Goal: Navigation & Orientation: Find specific page/section

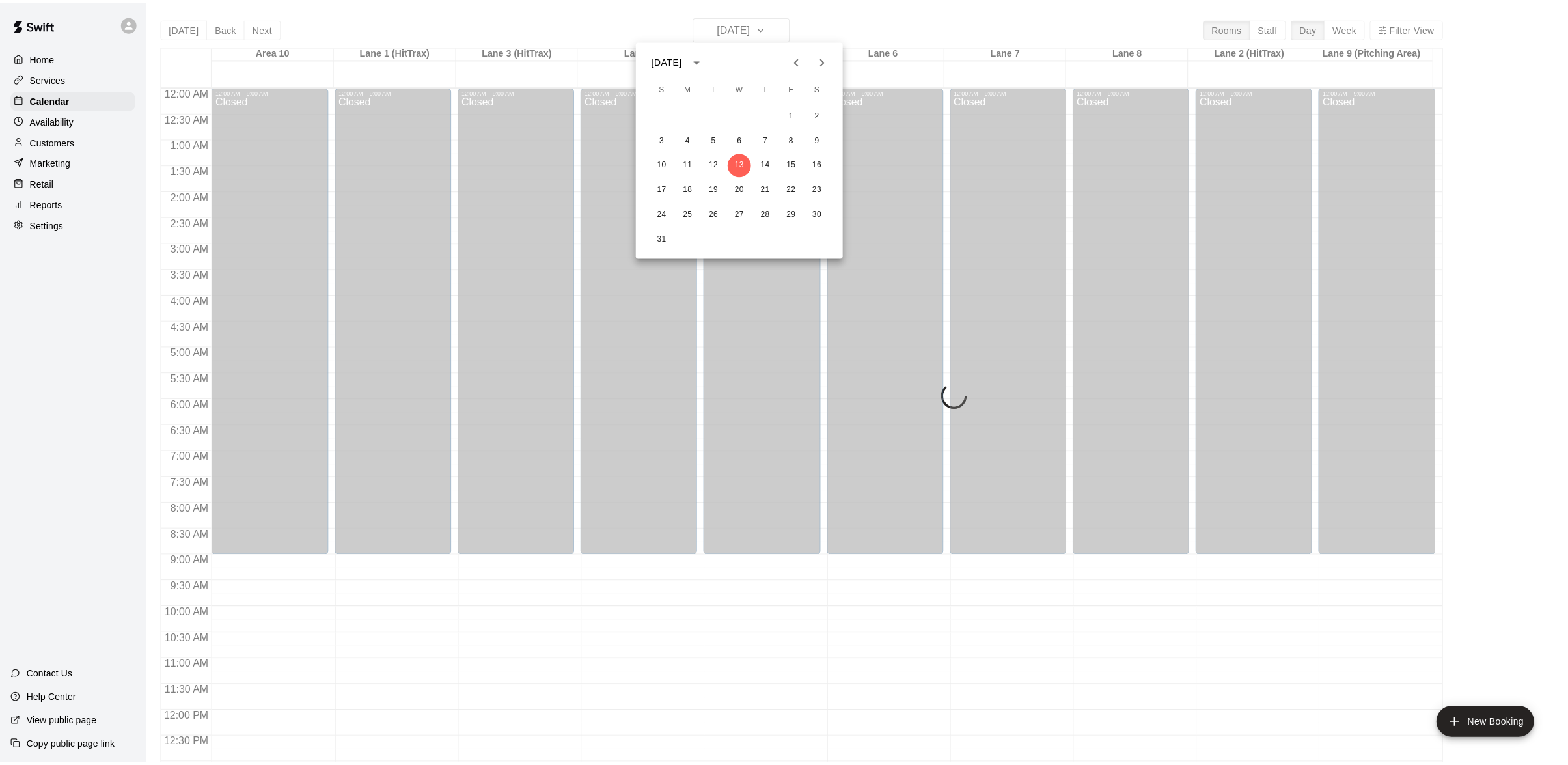
scroll to position [516, 0]
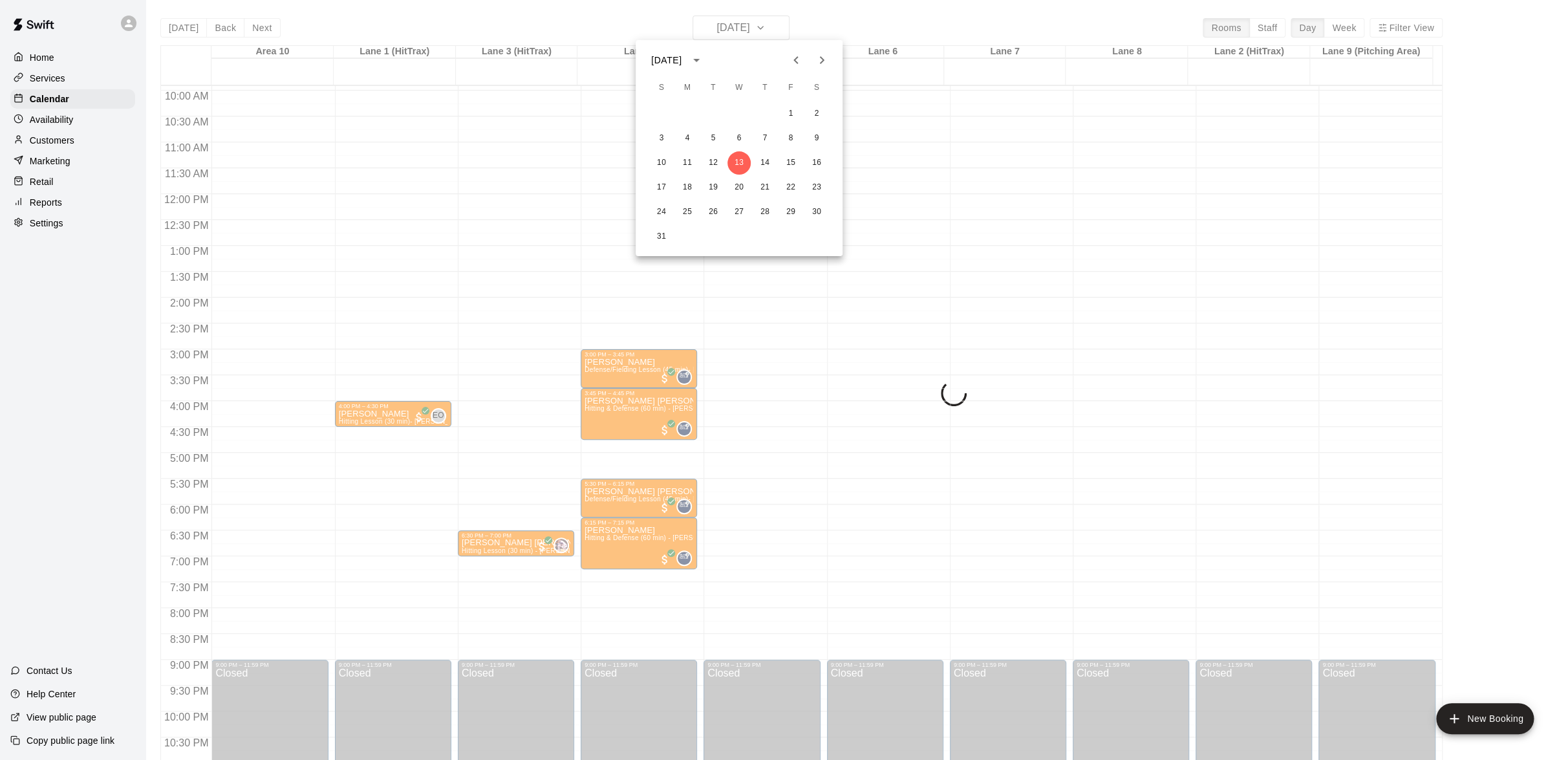
click at [51, 57] on div at bounding box center [784, 380] width 1568 height 760
click at [51, 57] on p "Home" at bounding box center [42, 57] width 25 height 13
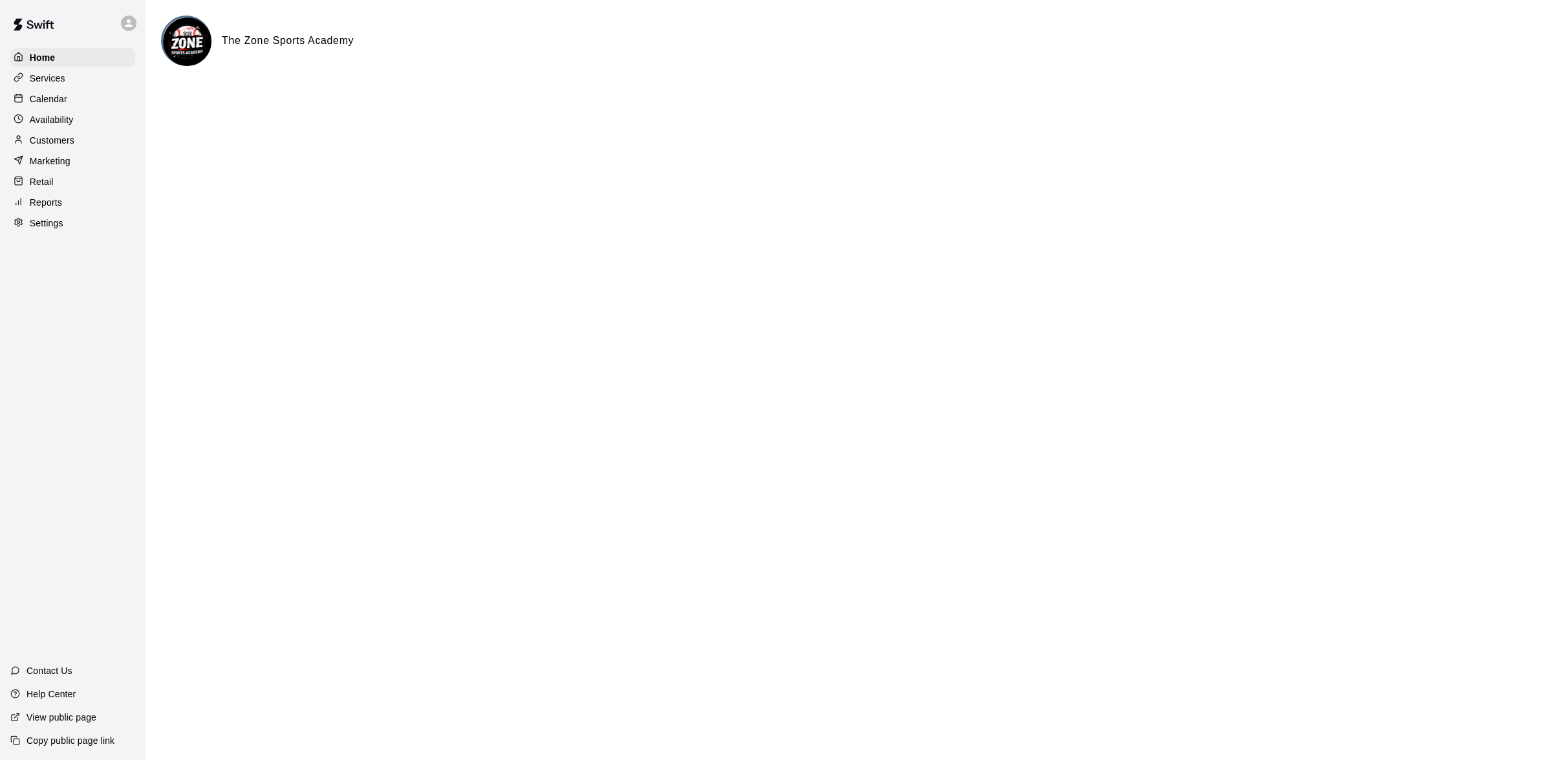
click at [53, 126] on p "Availability" at bounding box center [52, 119] width 44 height 13
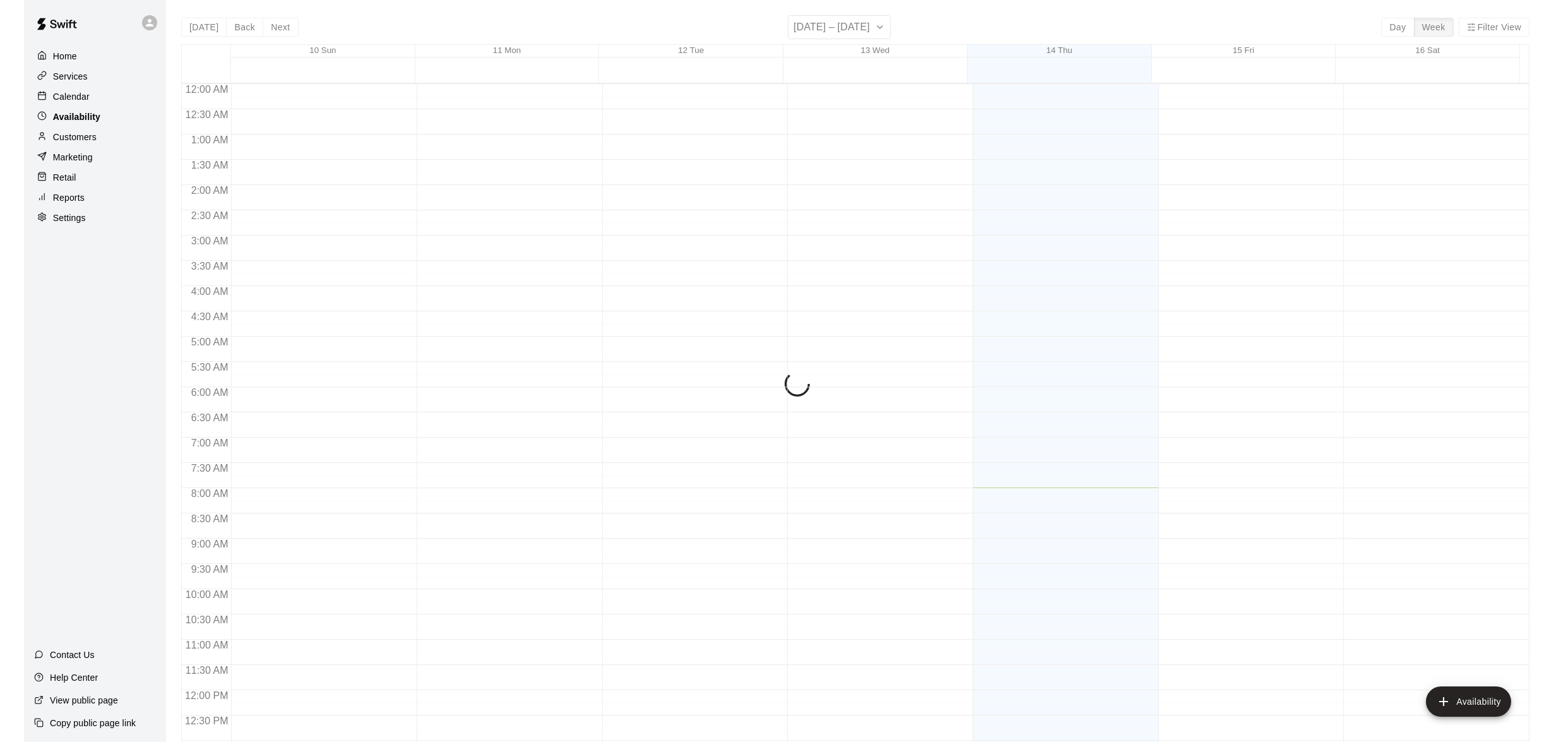
scroll to position [403, 0]
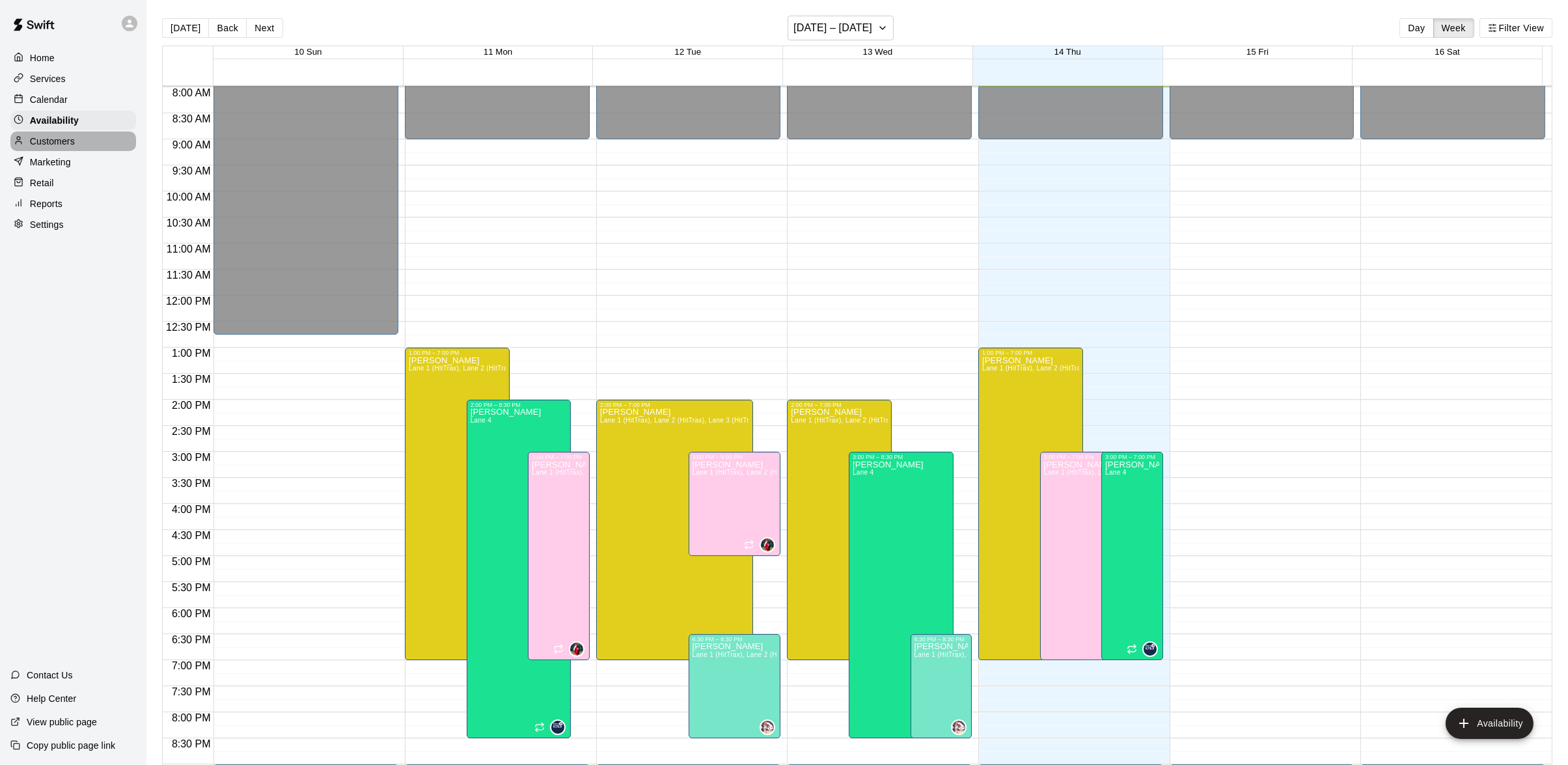
click at [52, 143] on p "Customers" at bounding box center [52, 141] width 45 height 13
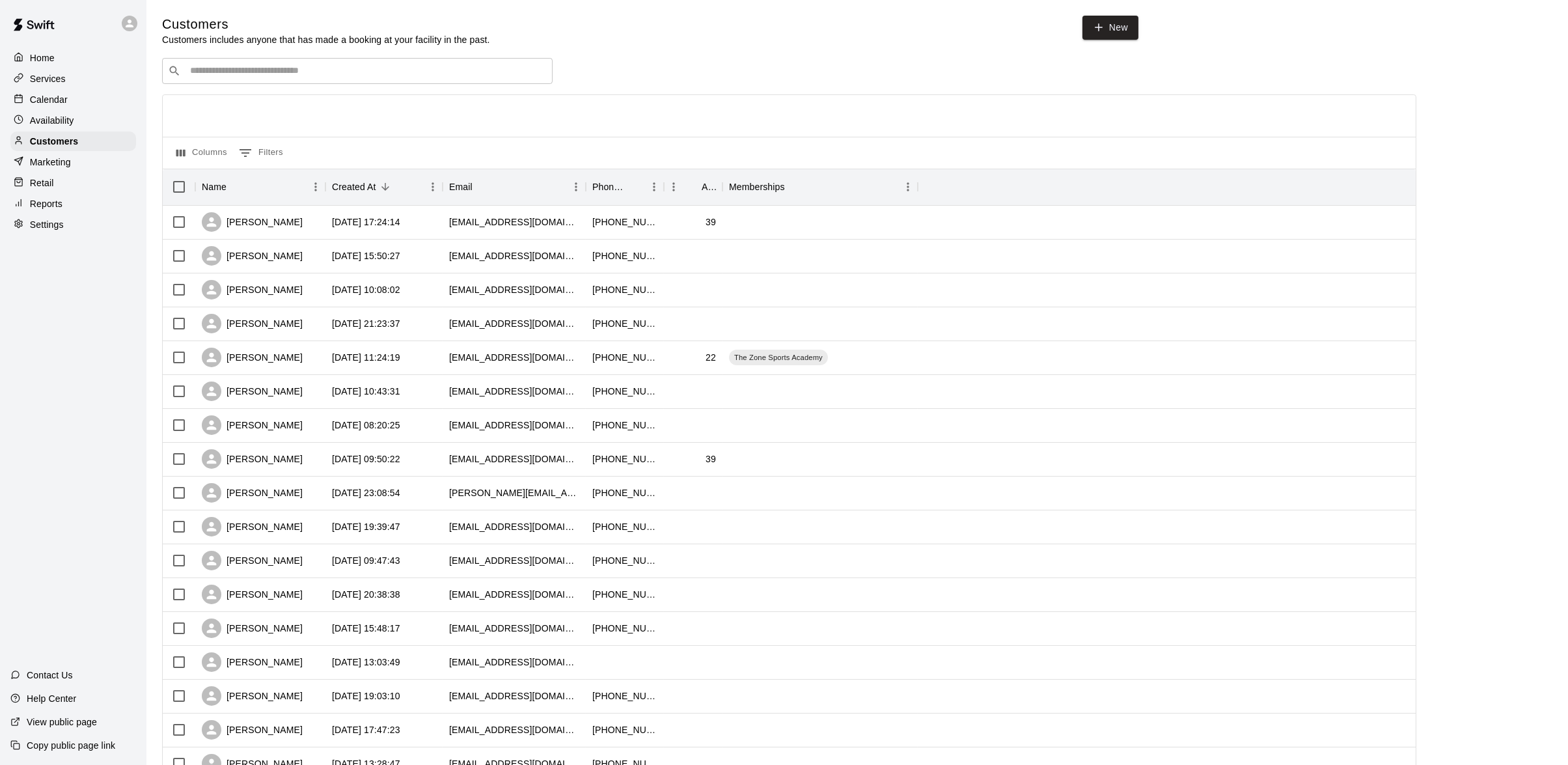
click at [52, 60] on p "Home" at bounding box center [42, 57] width 25 height 13
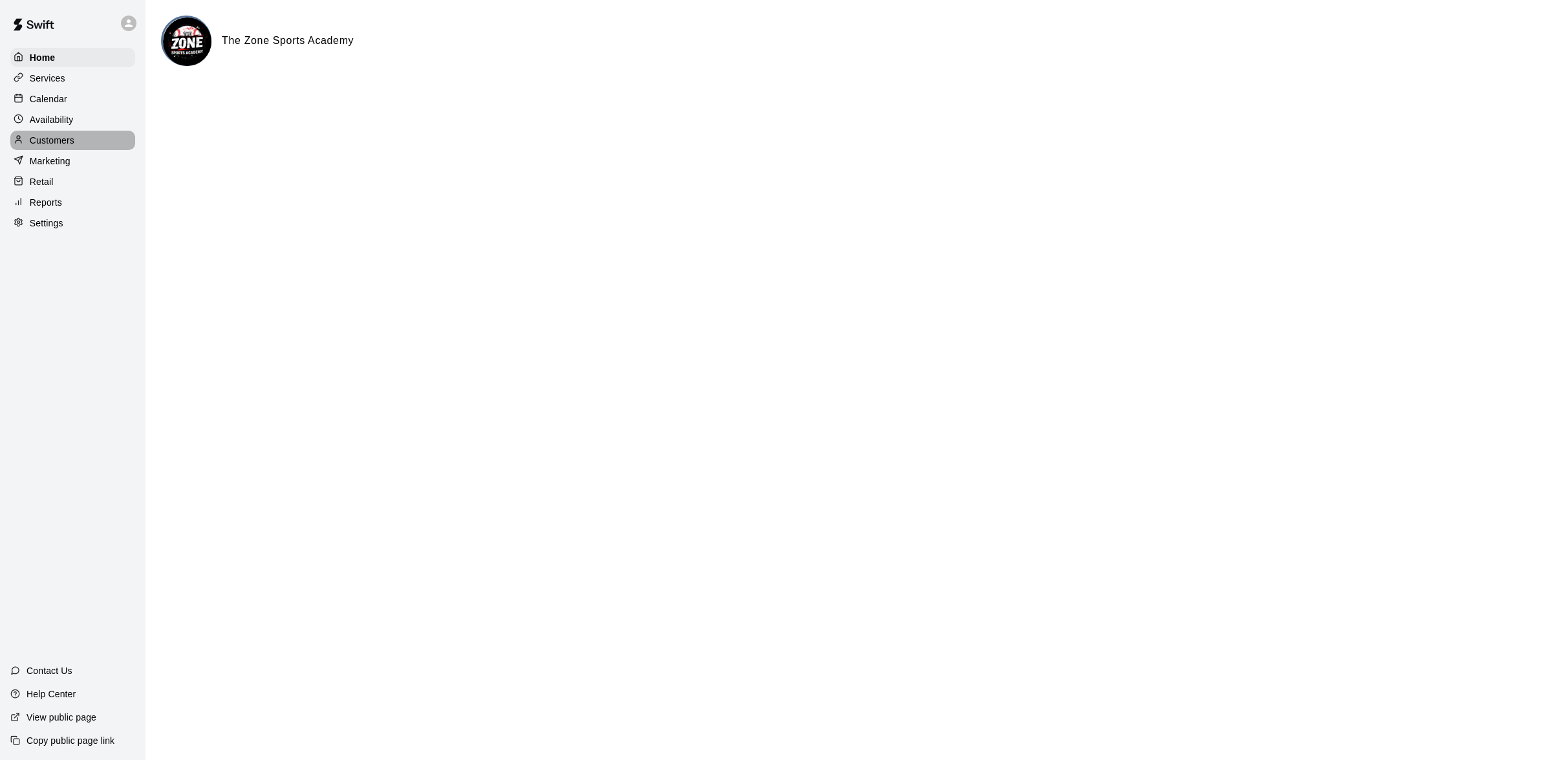
click at [87, 148] on div "Customers" at bounding box center [72, 140] width 125 height 19
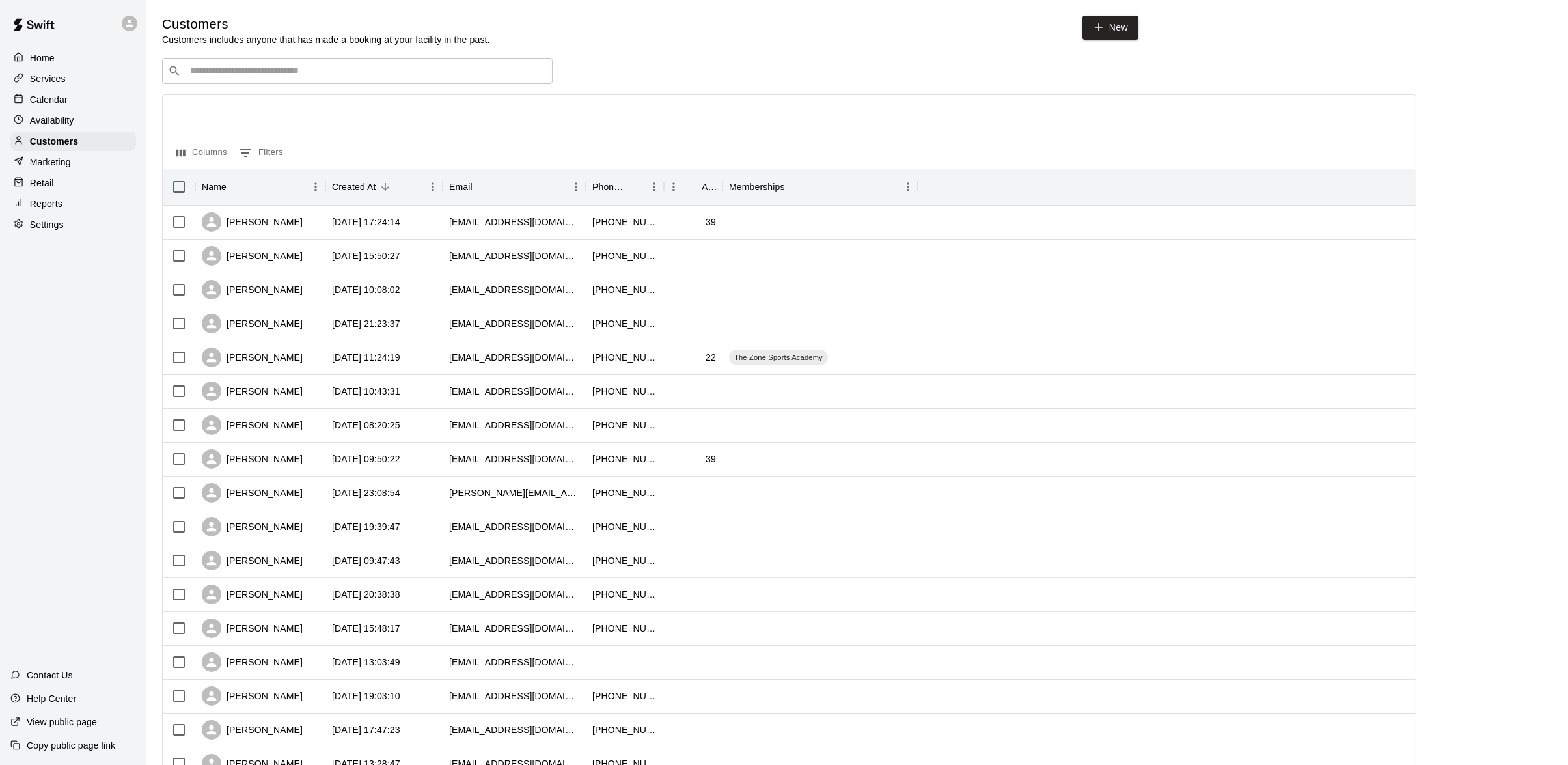
click at [60, 64] on div "Home" at bounding box center [73, 58] width 126 height 20
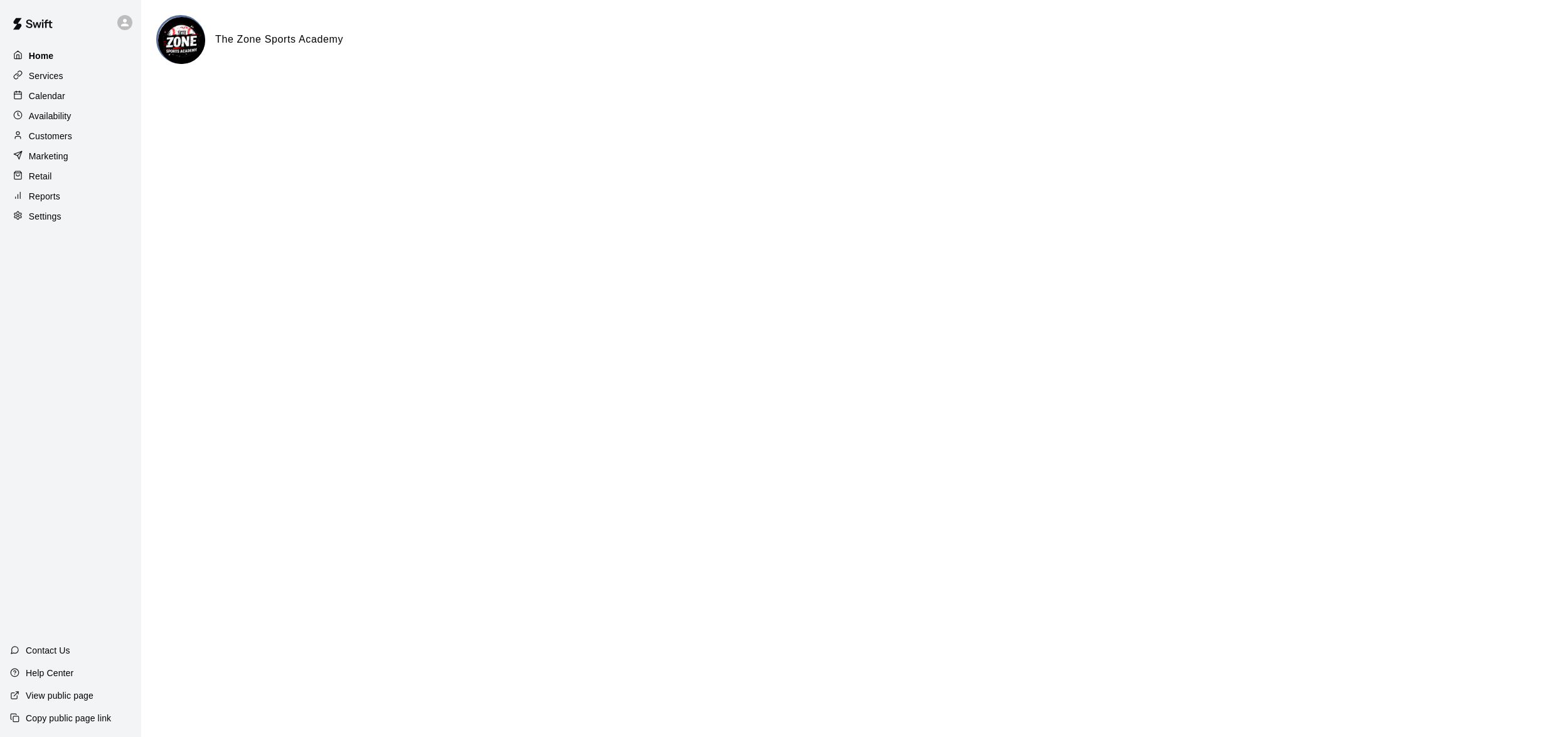
click at [46, 59] on p "Home" at bounding box center [42, 55] width 25 height 12
click at [56, 119] on p "Availability" at bounding box center [51, 115] width 43 height 12
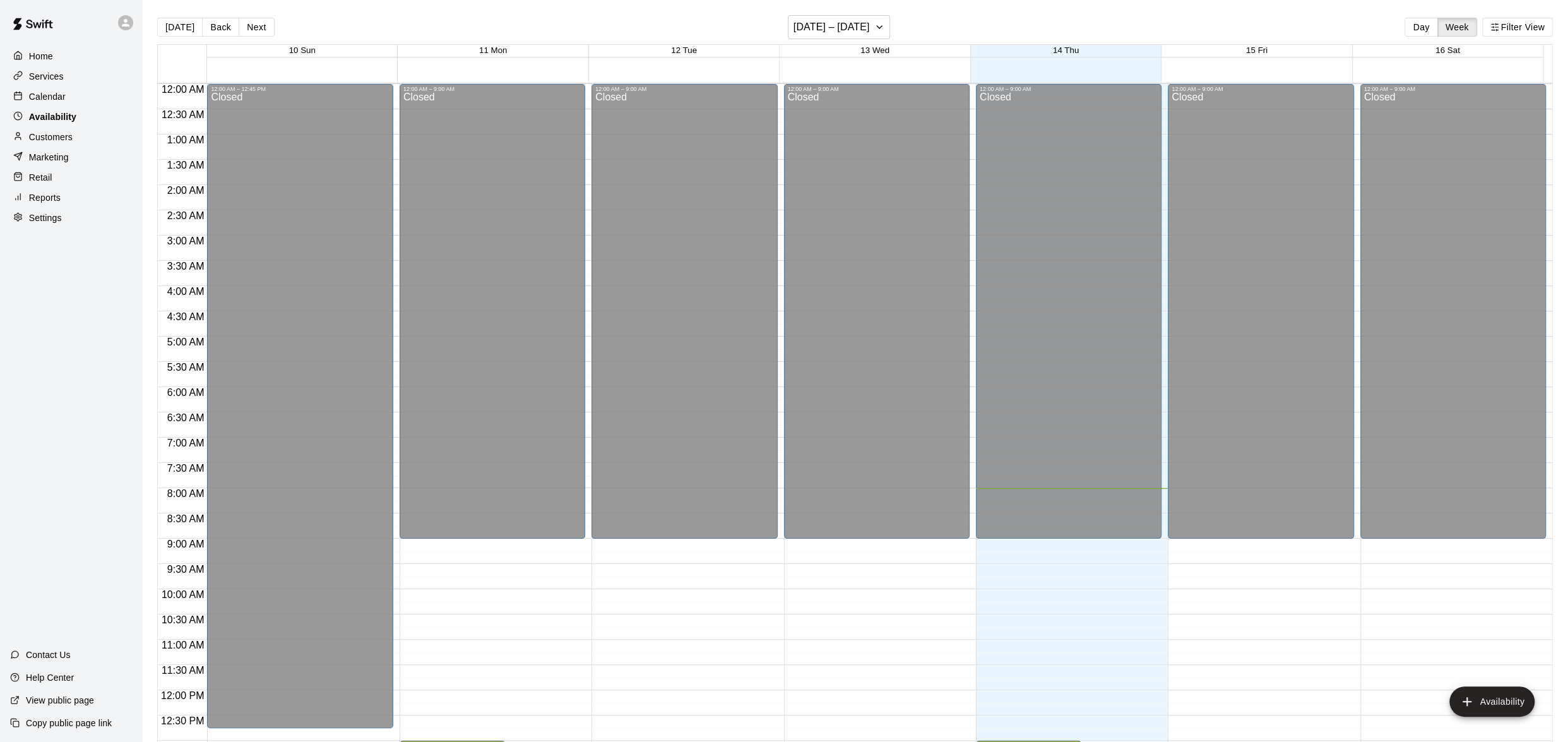
scroll to position [404, 0]
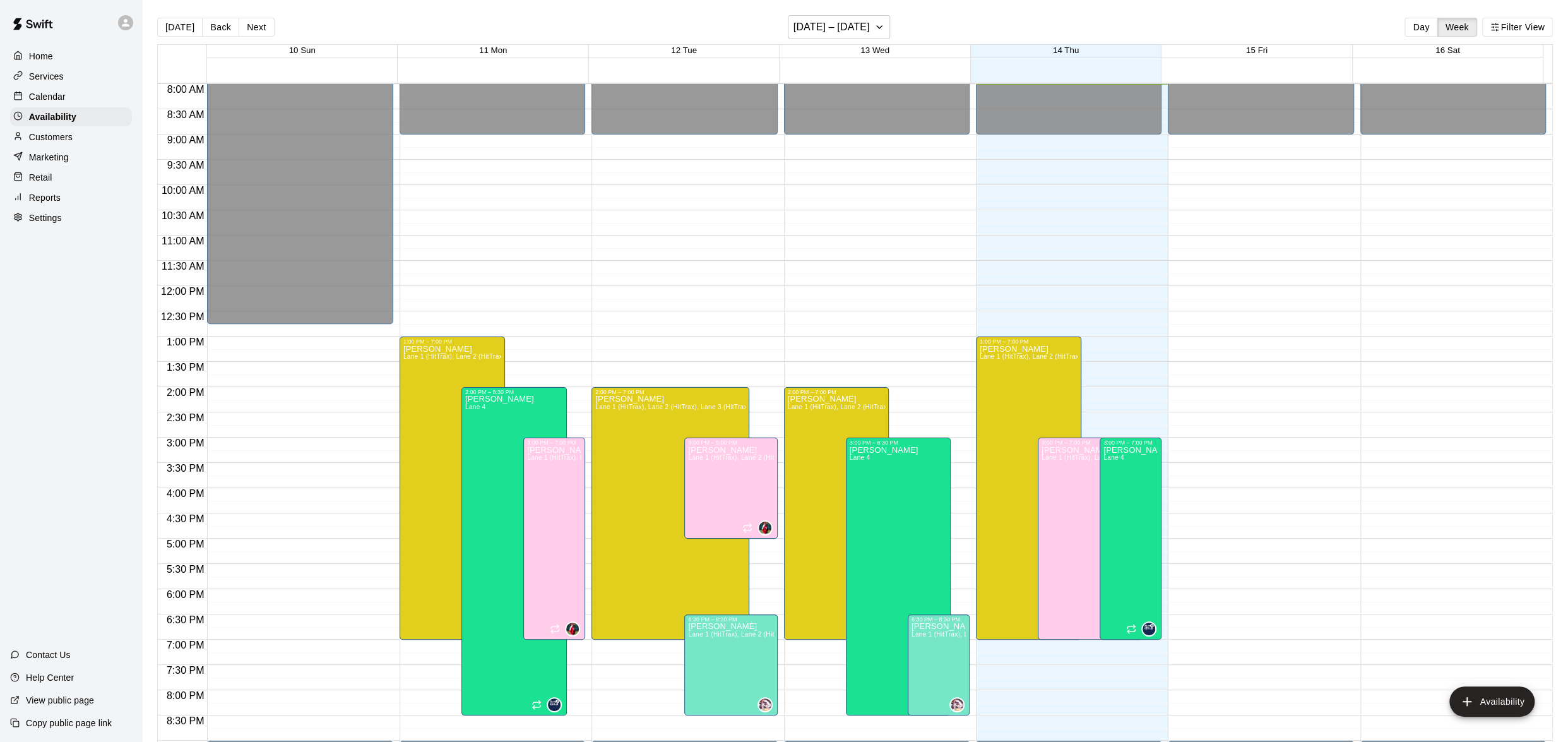
click at [81, 139] on div "Customers" at bounding box center [70, 136] width 122 height 19
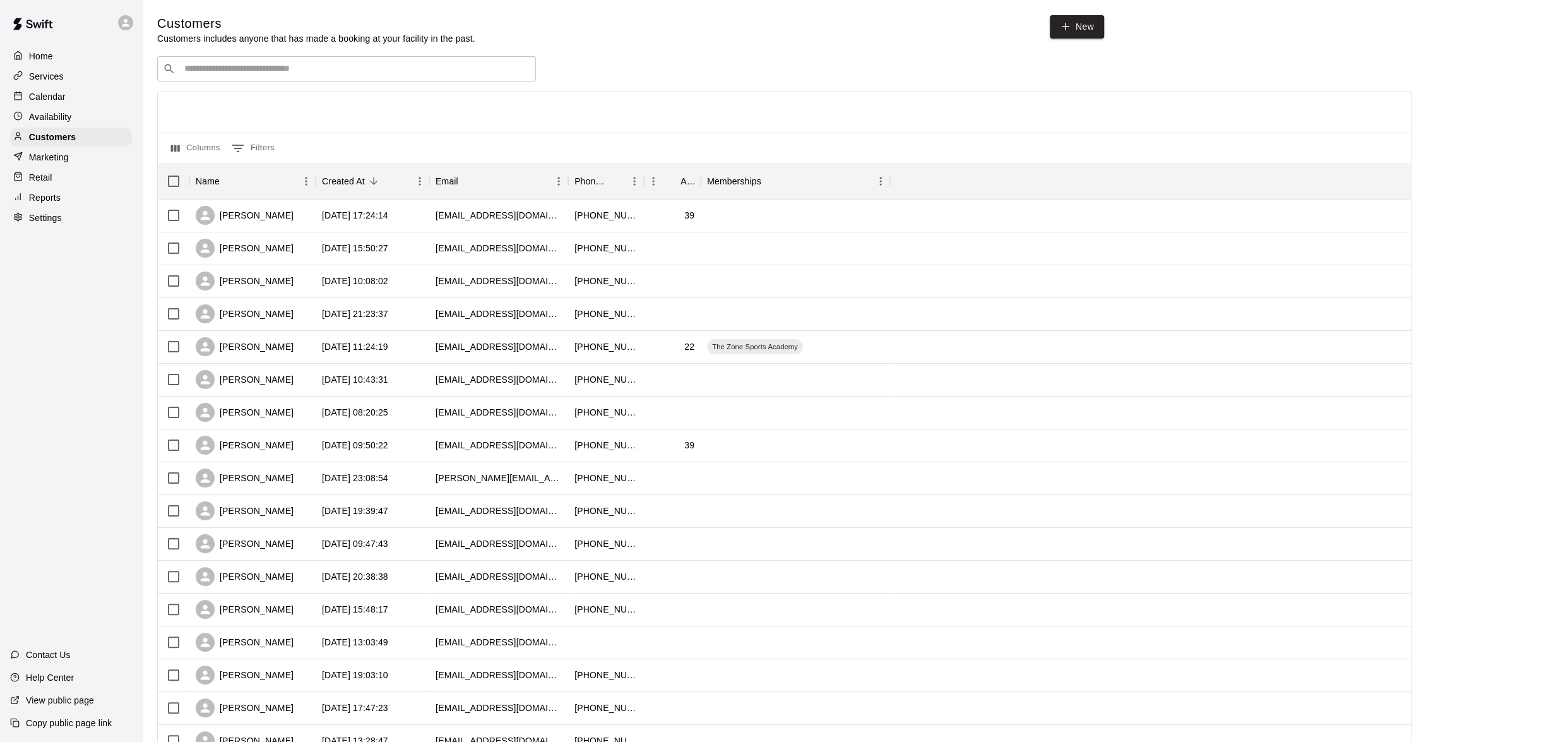
click at [53, 103] on p "Calendar" at bounding box center [48, 96] width 37 height 12
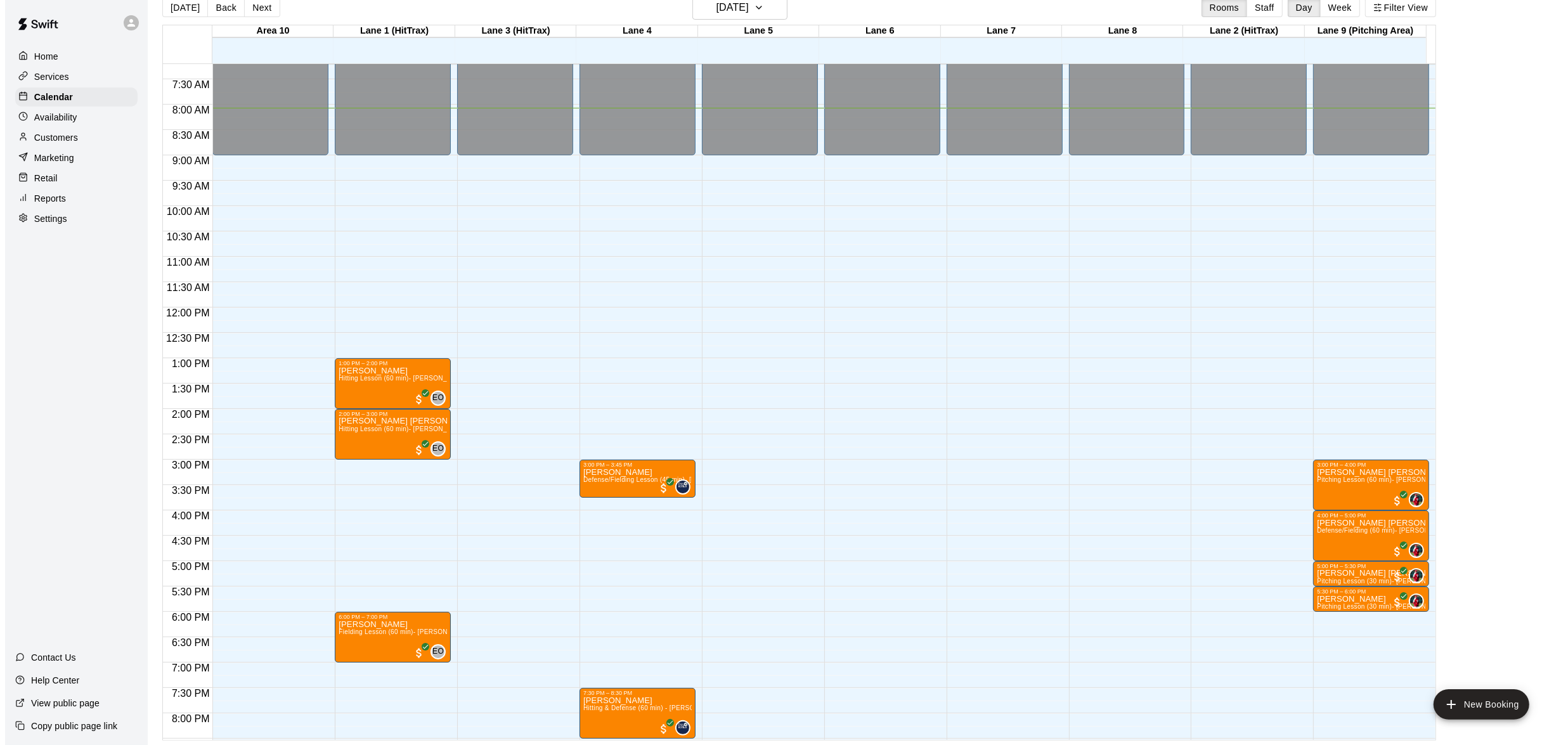
scroll to position [541, 0]
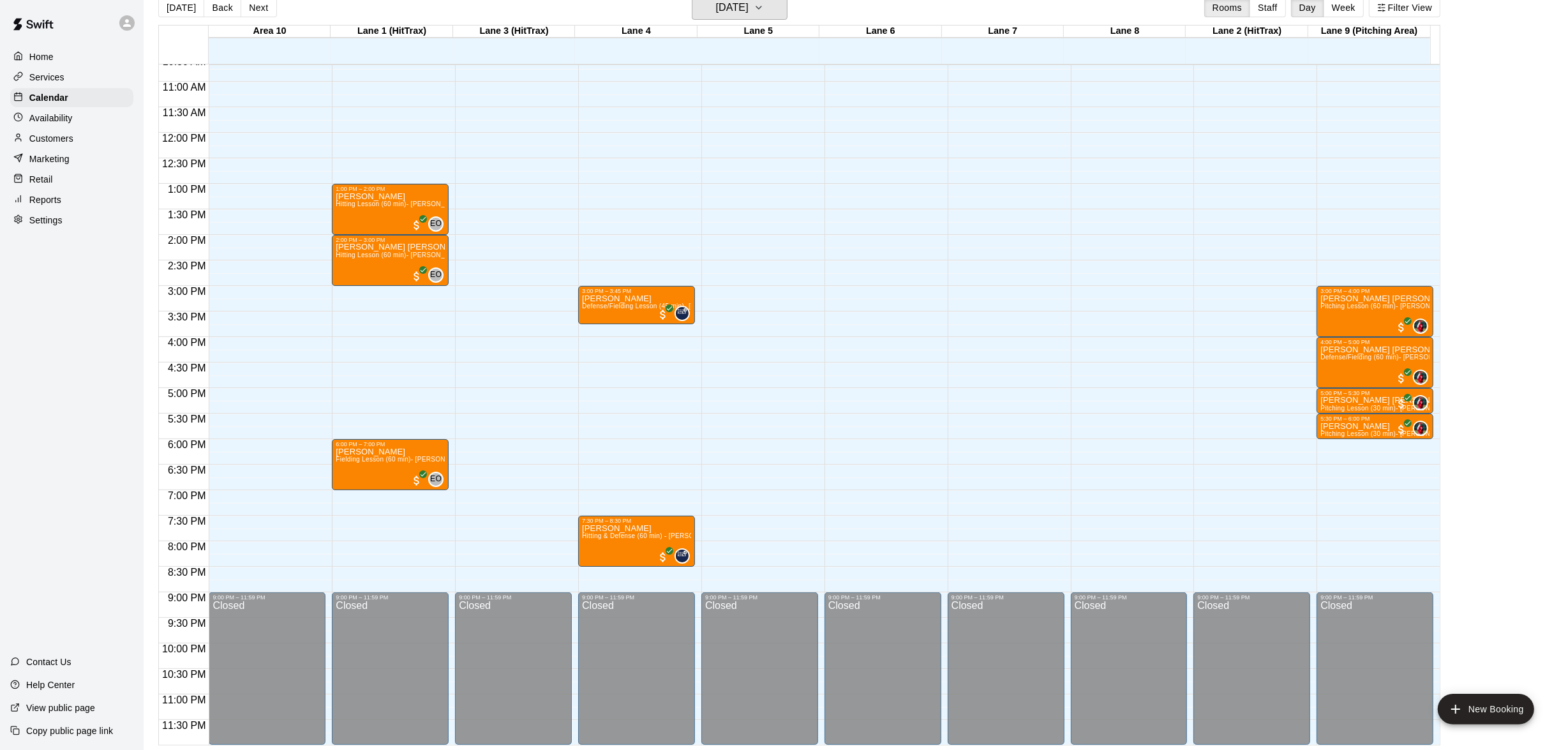
click at [764, 7] on icon "button" at bounding box center [758, 7] width 10 height 15
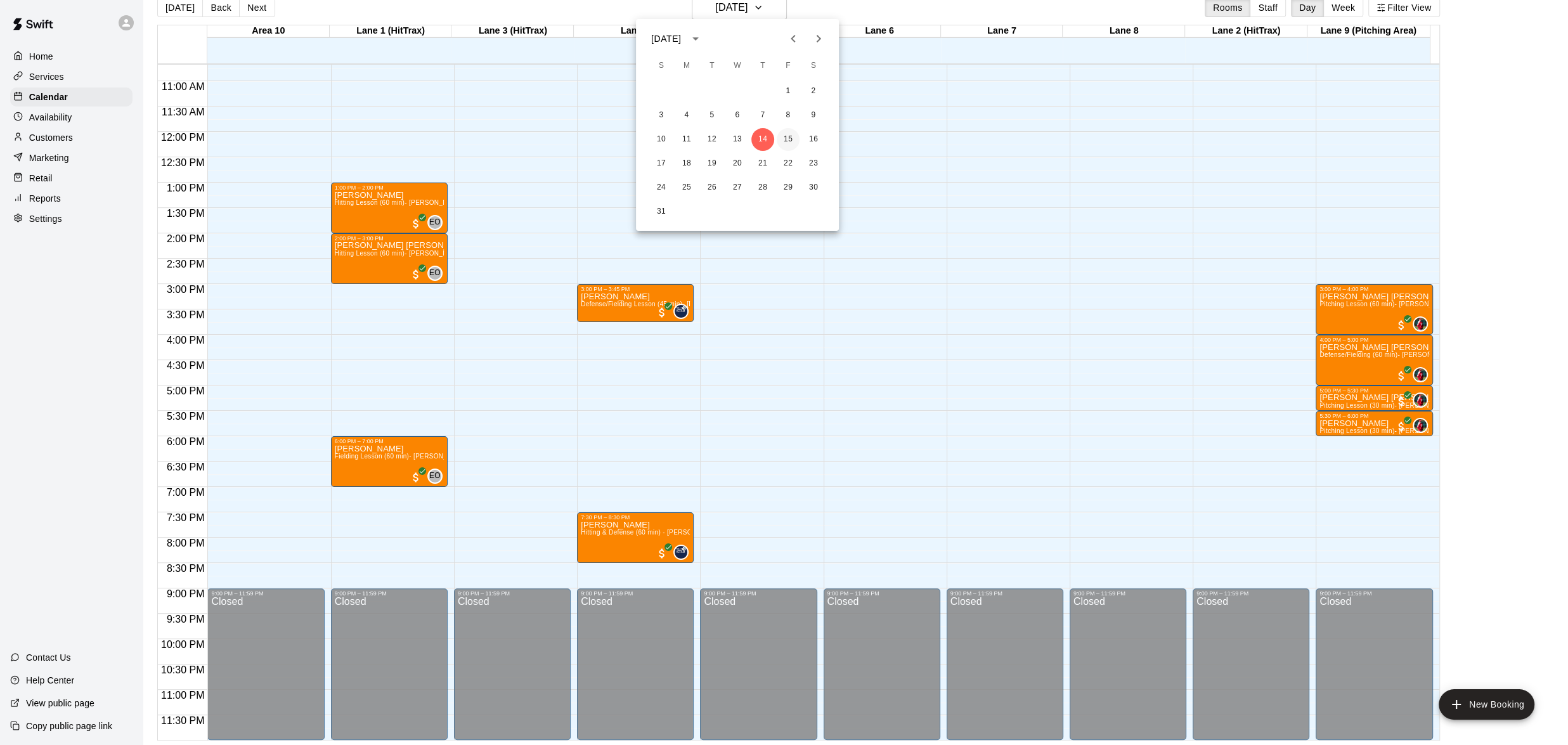
click at [780, 141] on button "15" at bounding box center [788, 139] width 23 height 23
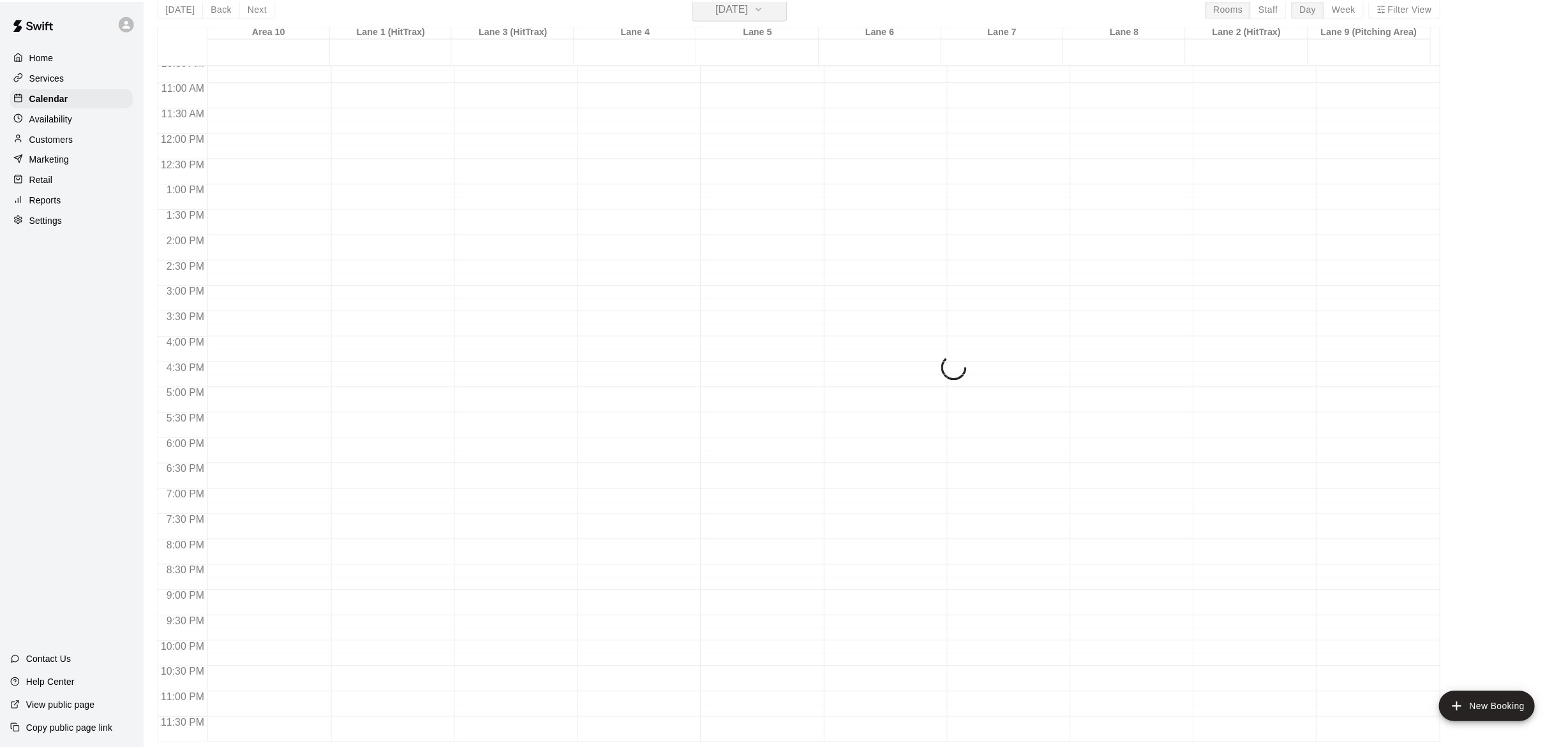
scroll to position [14, 0]
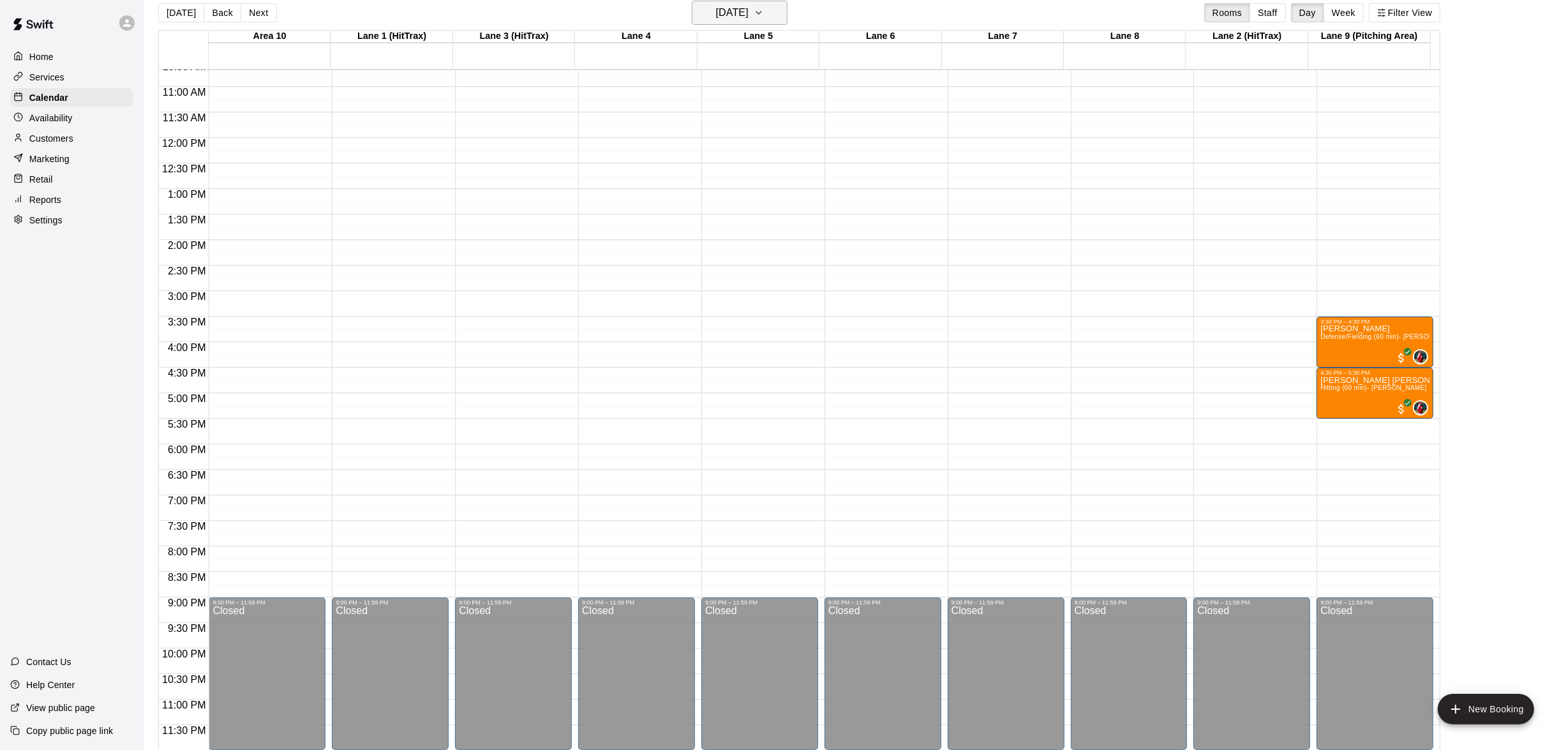
click at [764, 7] on icon "button" at bounding box center [758, 13] width 10 height 15
click at [766, 145] on button "14" at bounding box center [768, 145] width 23 height 23
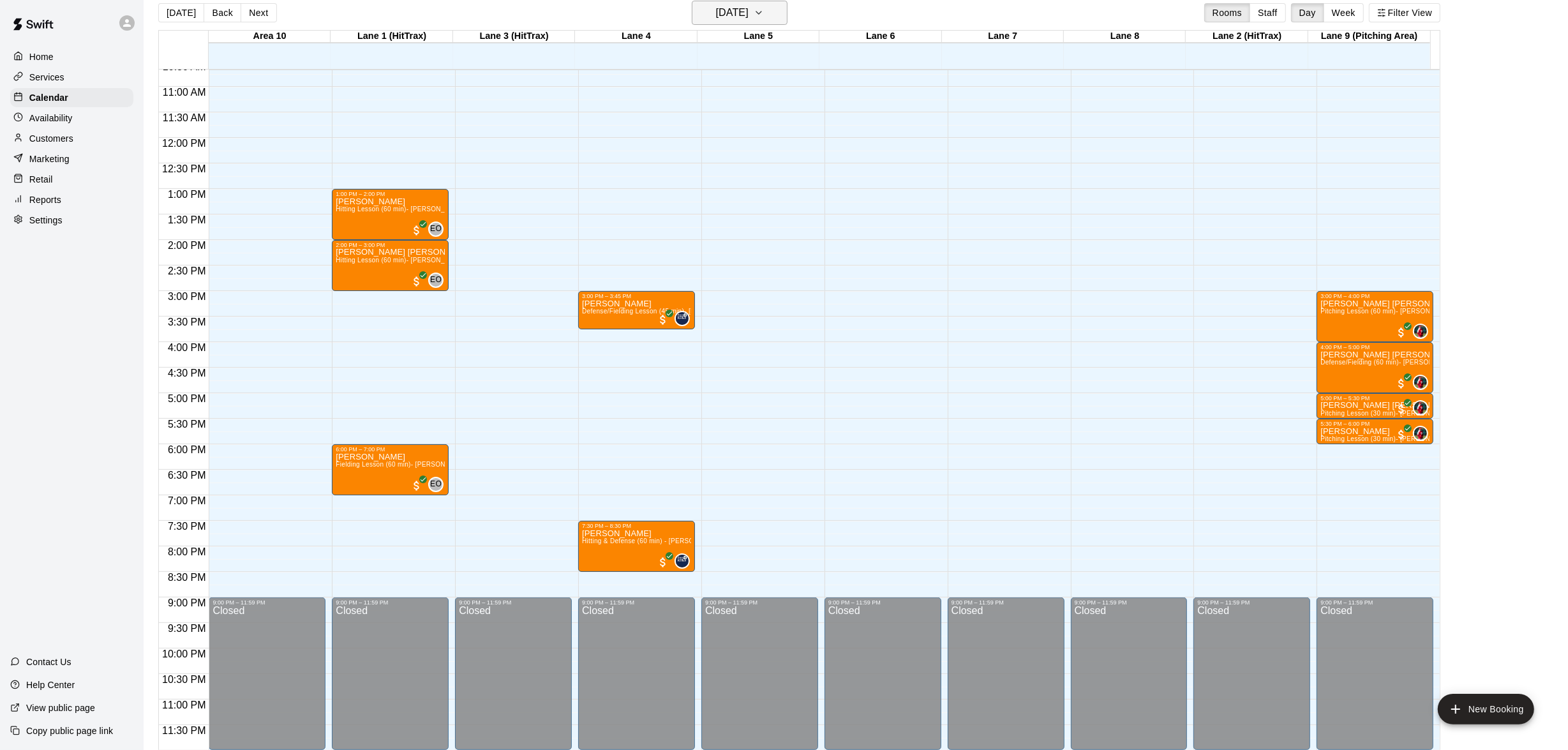
click at [764, 13] on icon "button" at bounding box center [758, 13] width 10 height 15
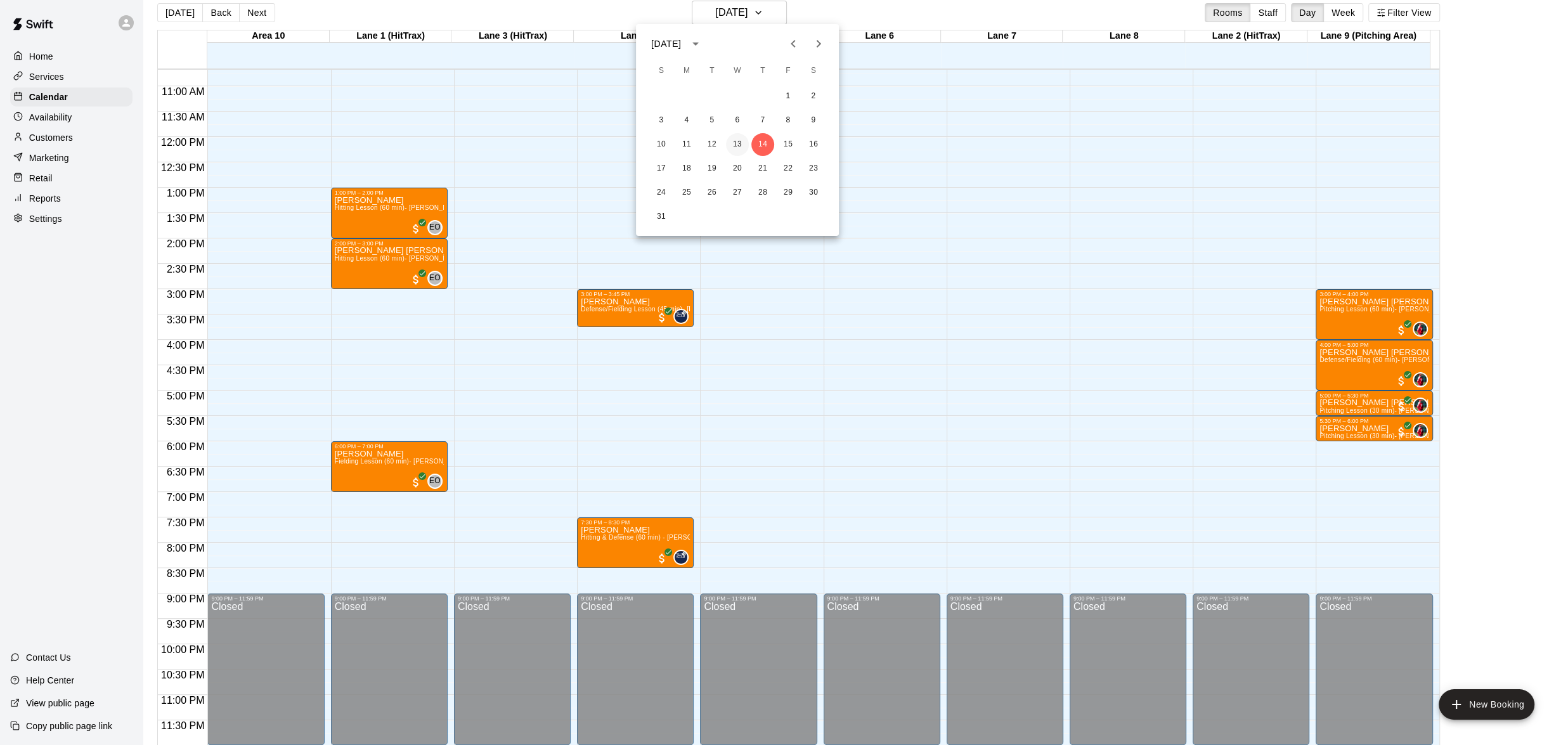
click at [731, 143] on button "13" at bounding box center [737, 144] width 23 height 23
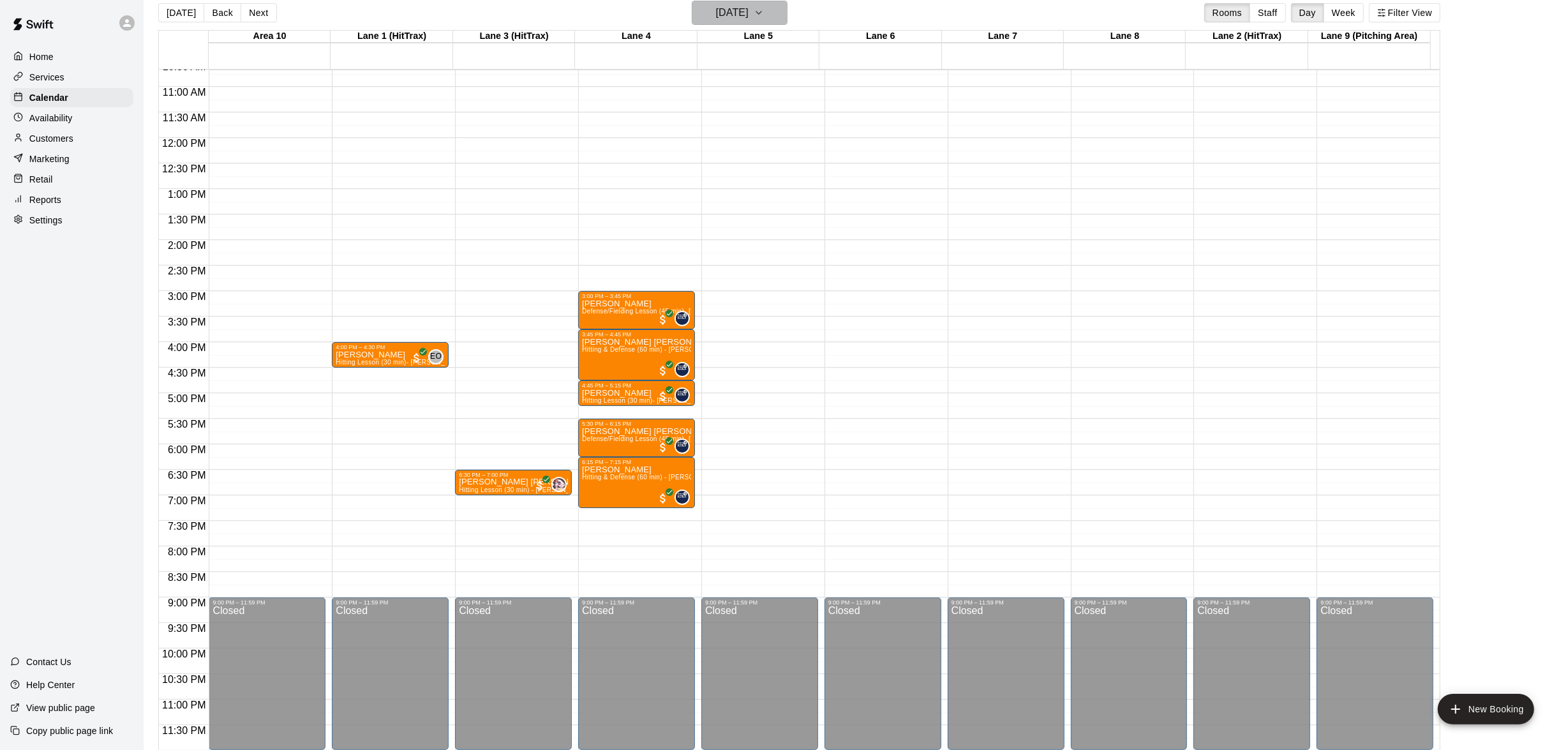
click at [764, 11] on icon "button" at bounding box center [758, 13] width 10 height 15
click at [720, 139] on button "12" at bounding box center [716, 145] width 23 height 23
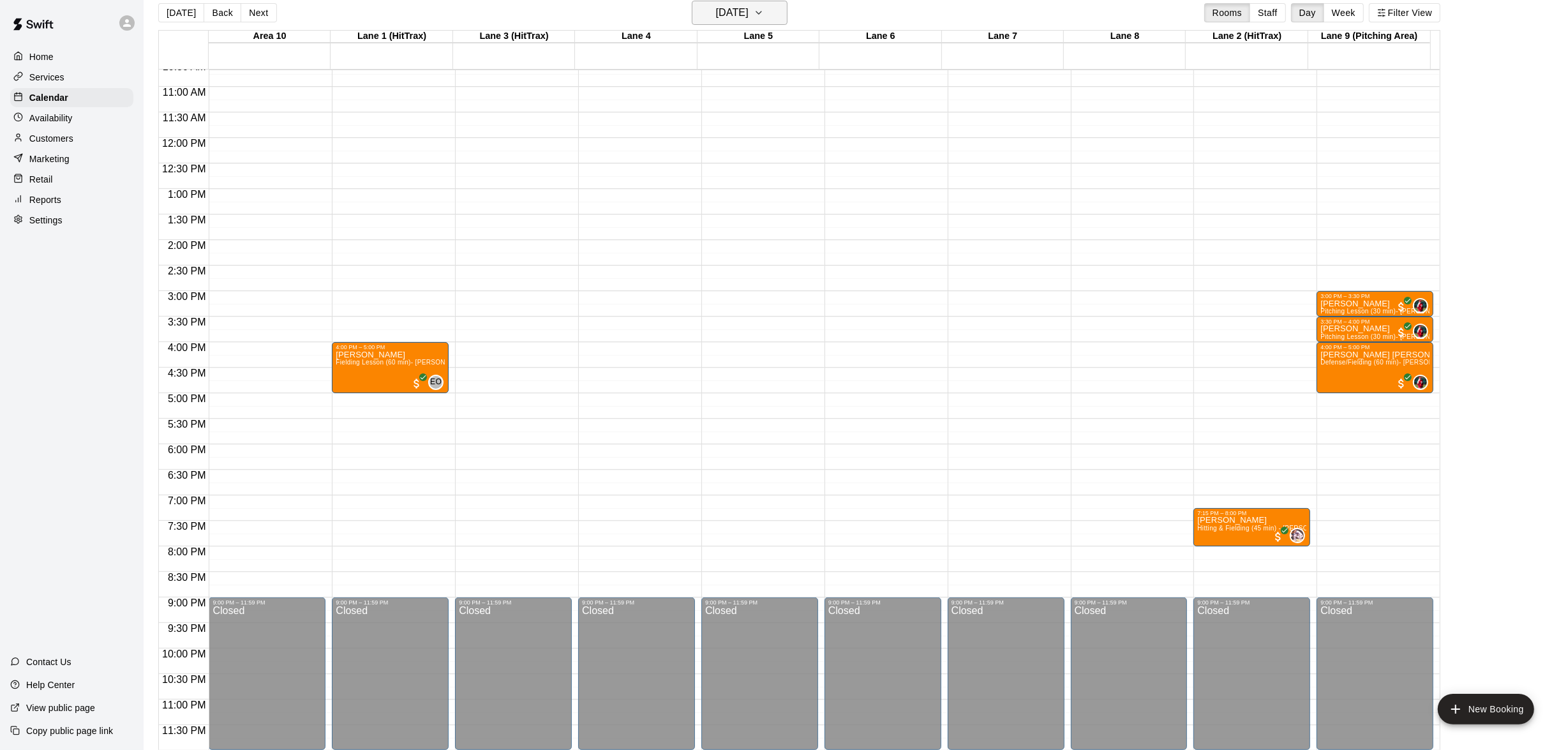
click at [761, 11] on icon "button" at bounding box center [759, 13] width 5 height 3
click at [688, 140] on button "11" at bounding box center [691, 145] width 23 height 23
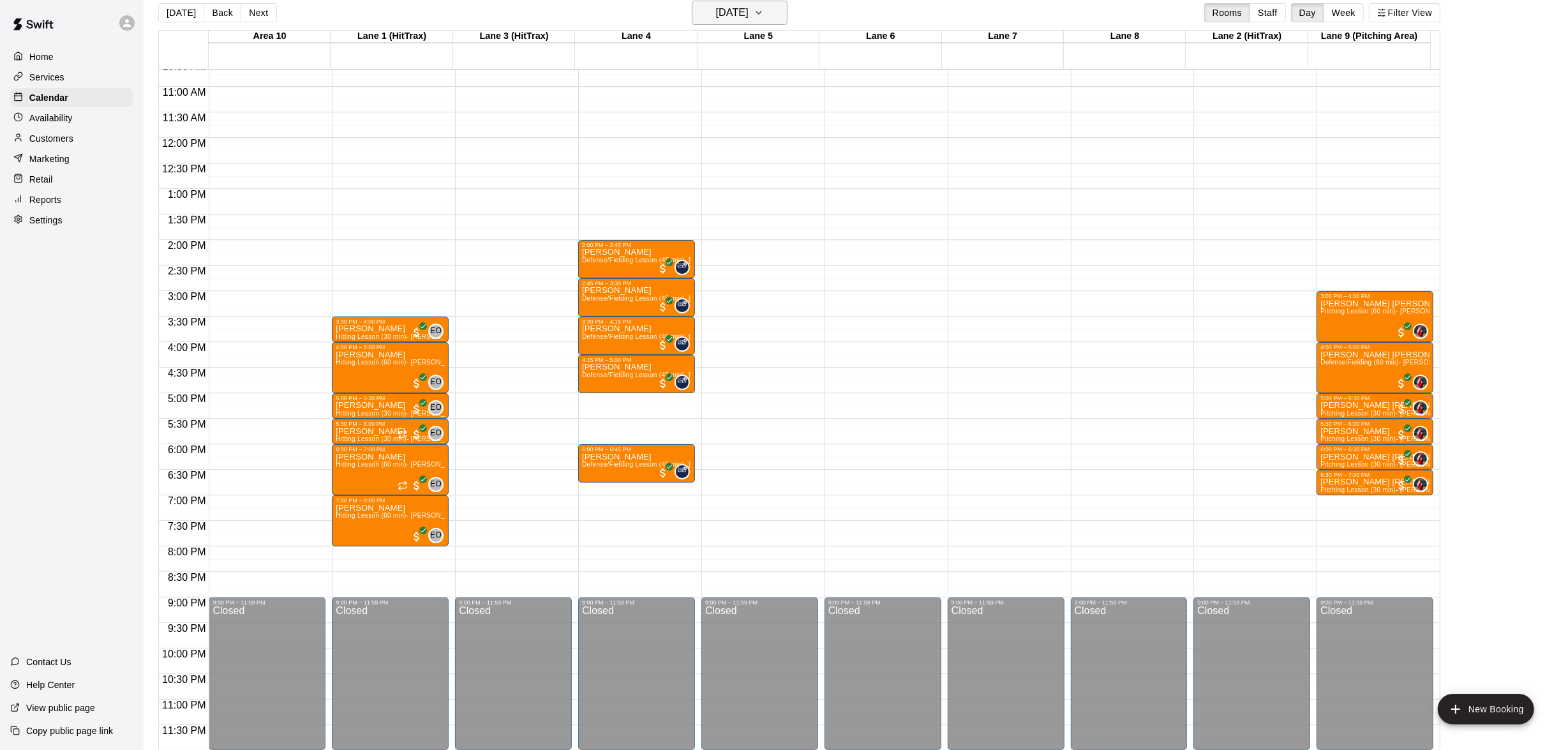
click at [786, 12] on button "[DATE]" at bounding box center [739, 13] width 96 height 24
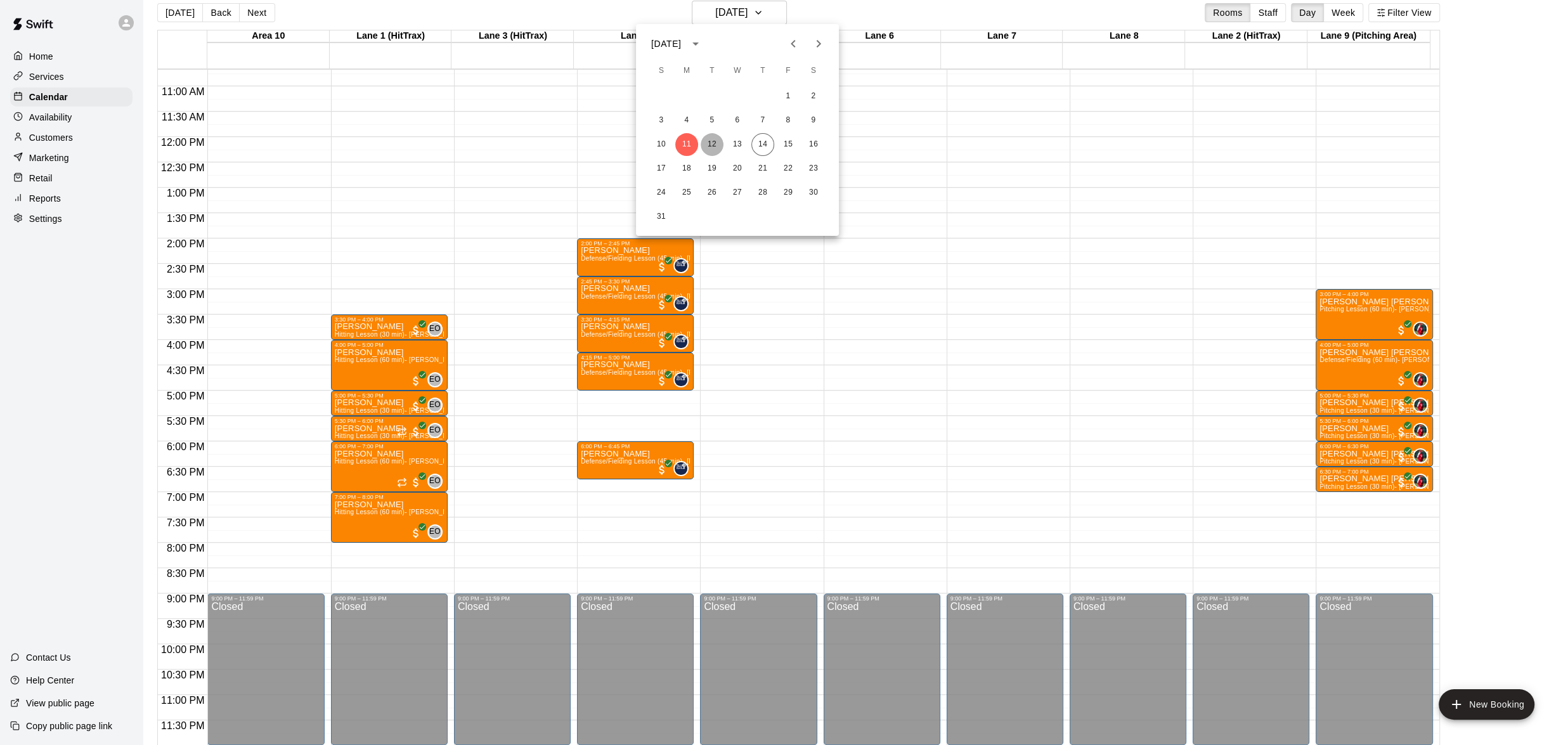
click at [710, 143] on button "12" at bounding box center [712, 144] width 23 height 23
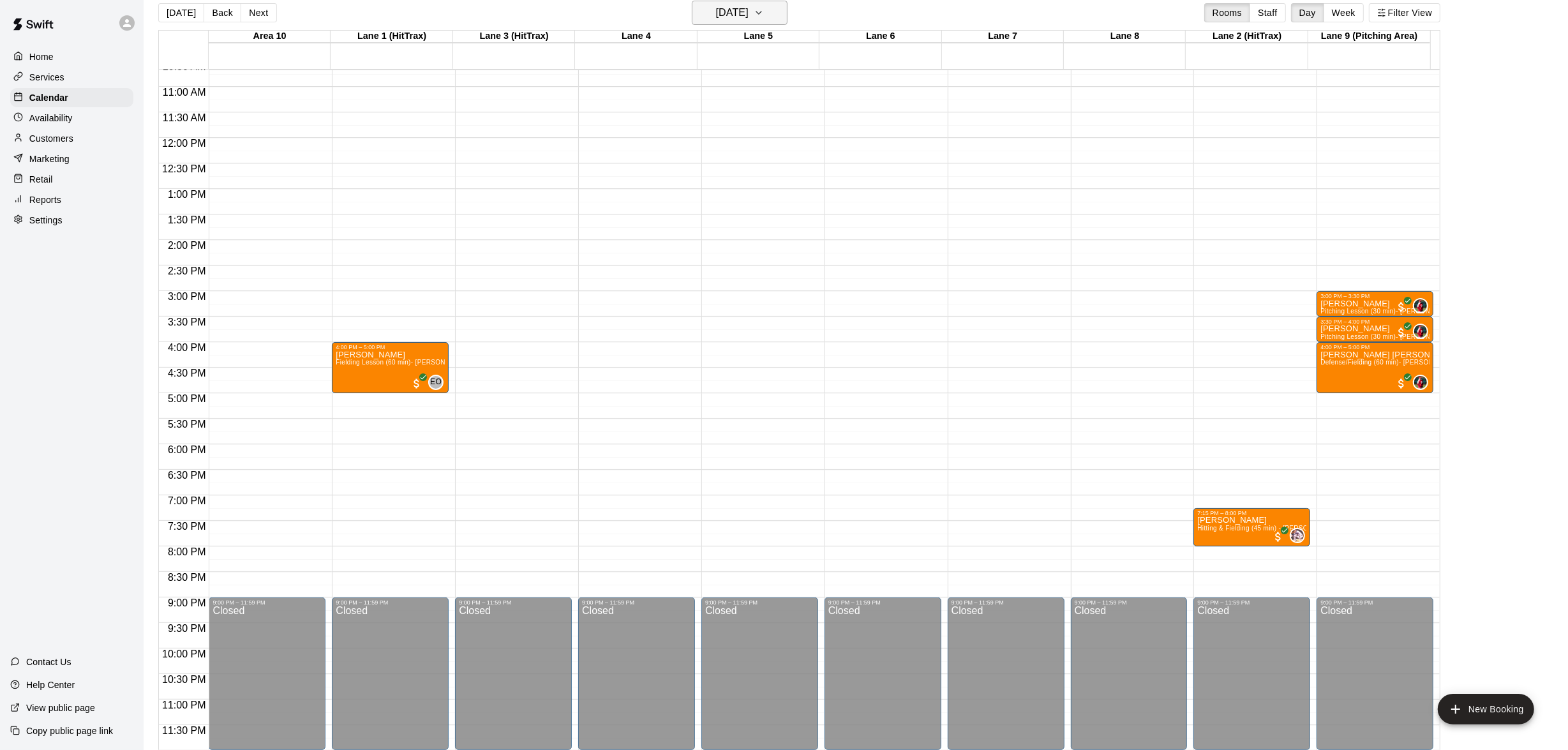
click at [764, 11] on icon "button" at bounding box center [758, 13] width 10 height 15
click at [746, 146] on button "13" at bounding box center [742, 145] width 23 height 23
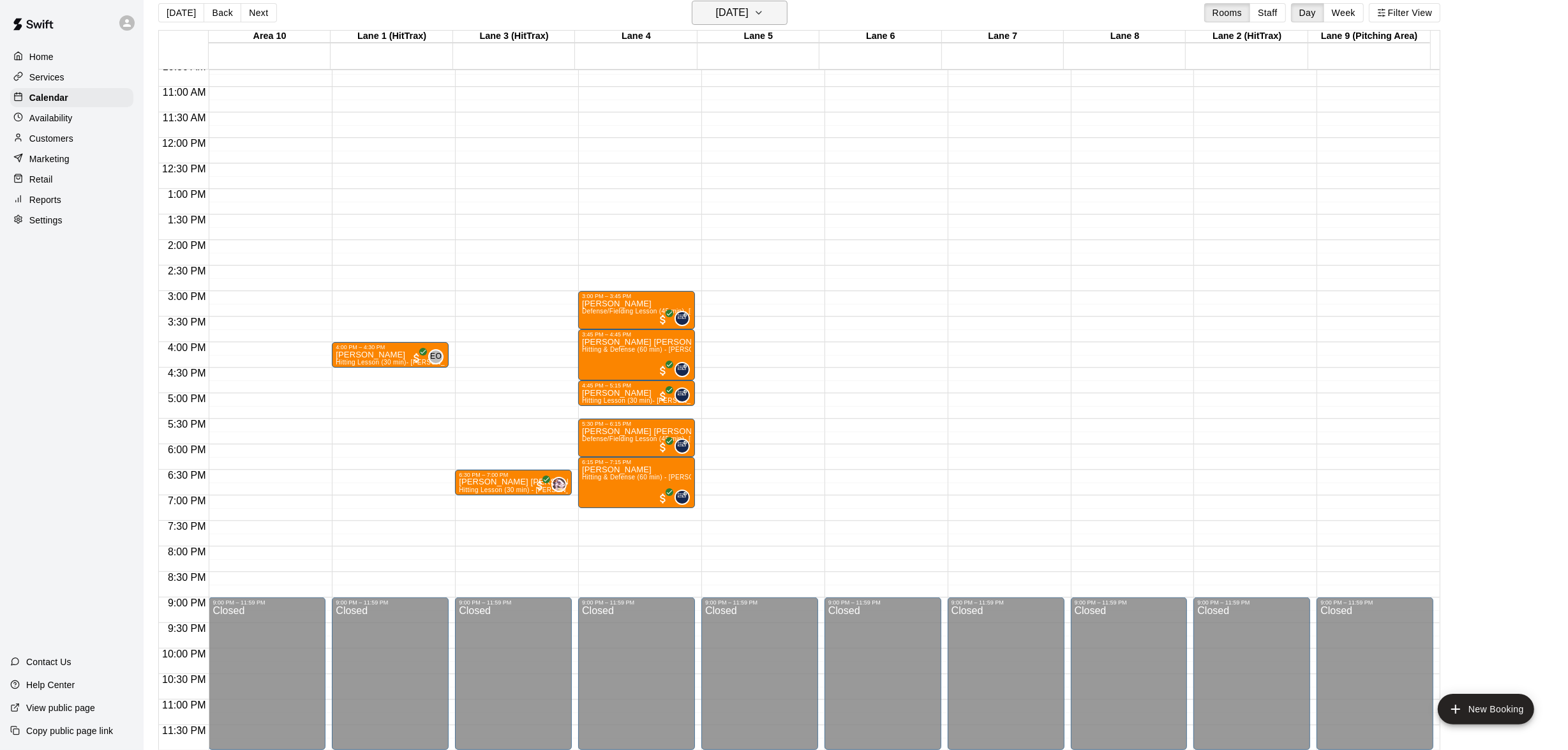
click at [786, 21] on button "[DATE]" at bounding box center [739, 13] width 96 height 24
click at [772, 140] on button "14" at bounding box center [768, 145] width 23 height 23
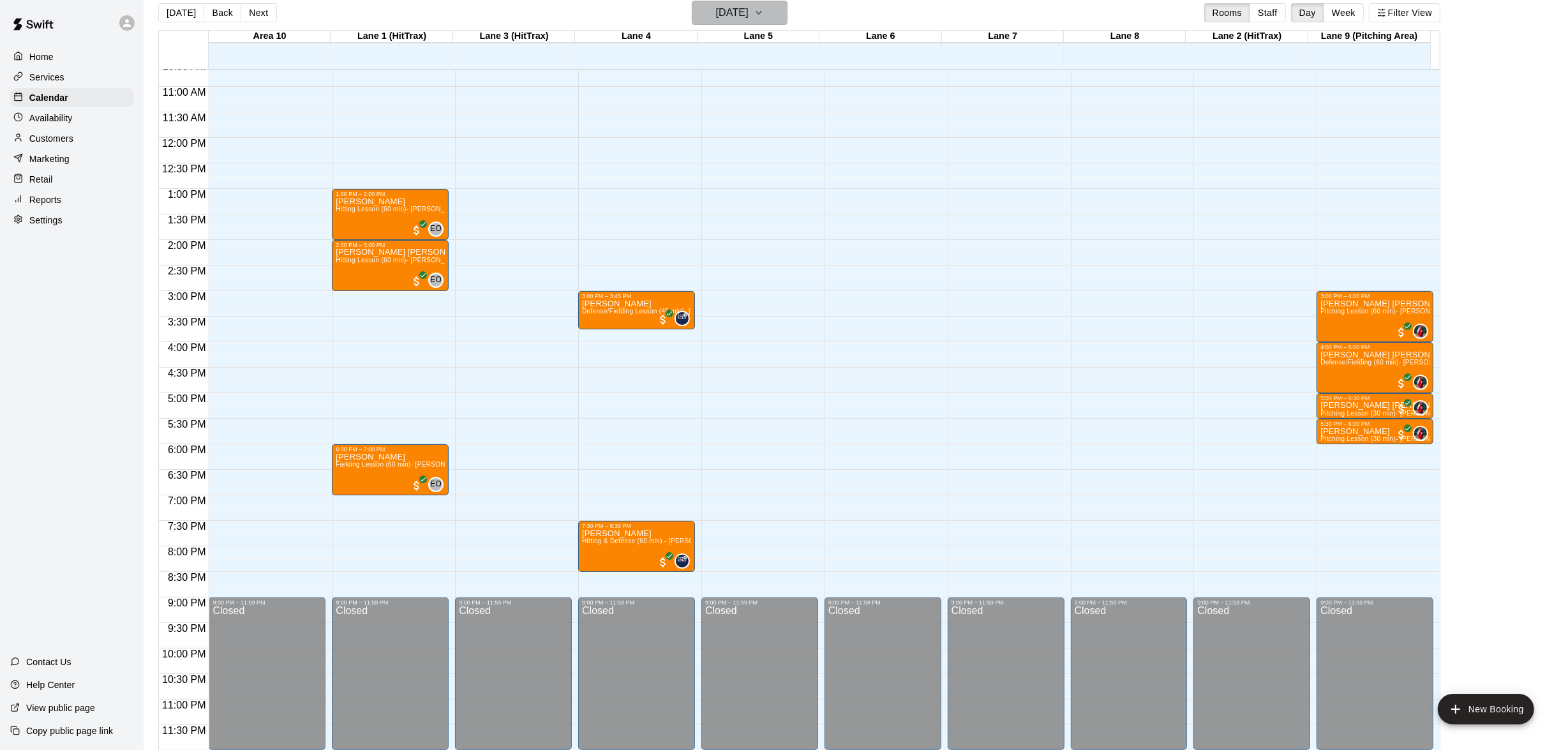
click at [764, 15] on icon "button" at bounding box center [758, 13] width 10 height 15
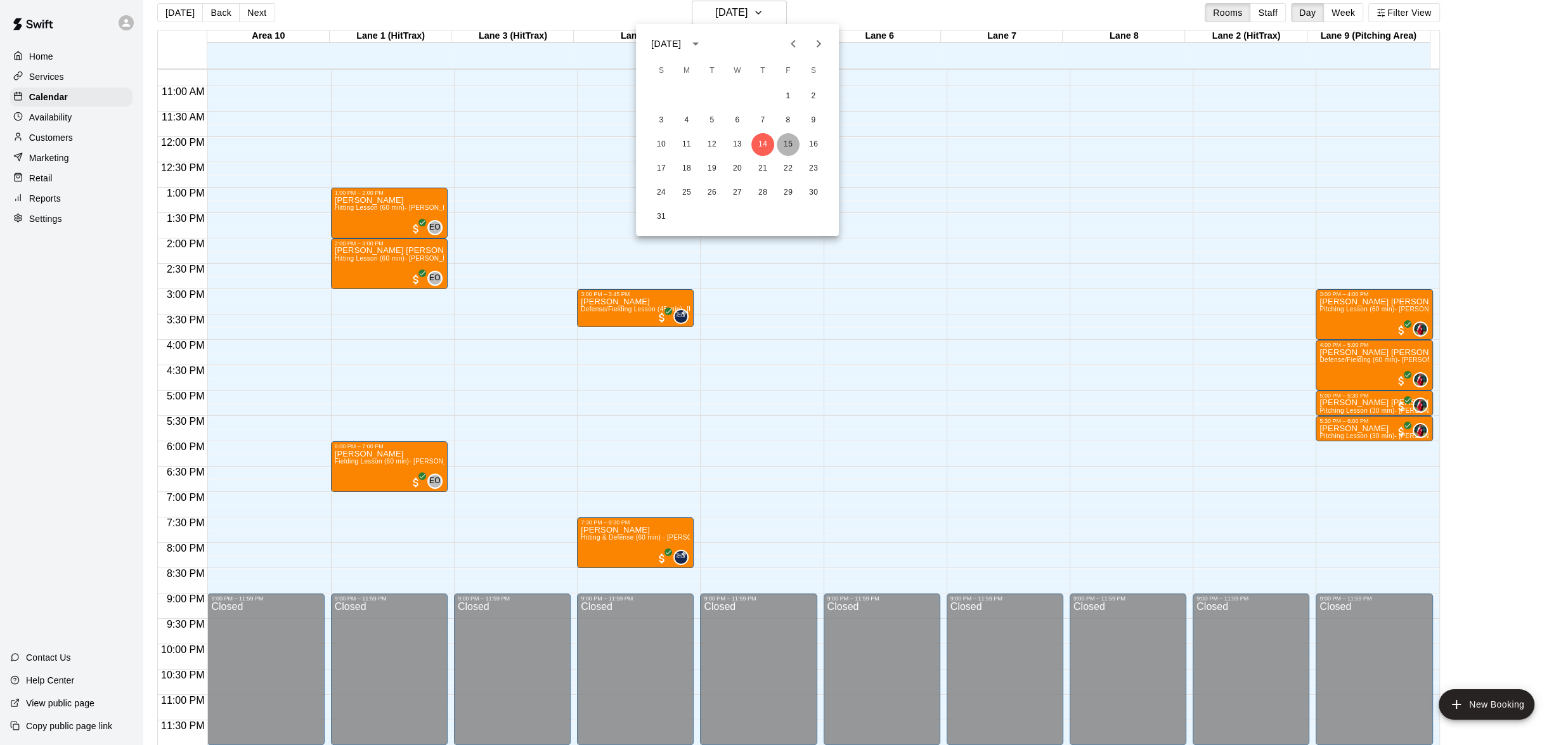
click at [784, 142] on button "15" at bounding box center [788, 144] width 23 height 23
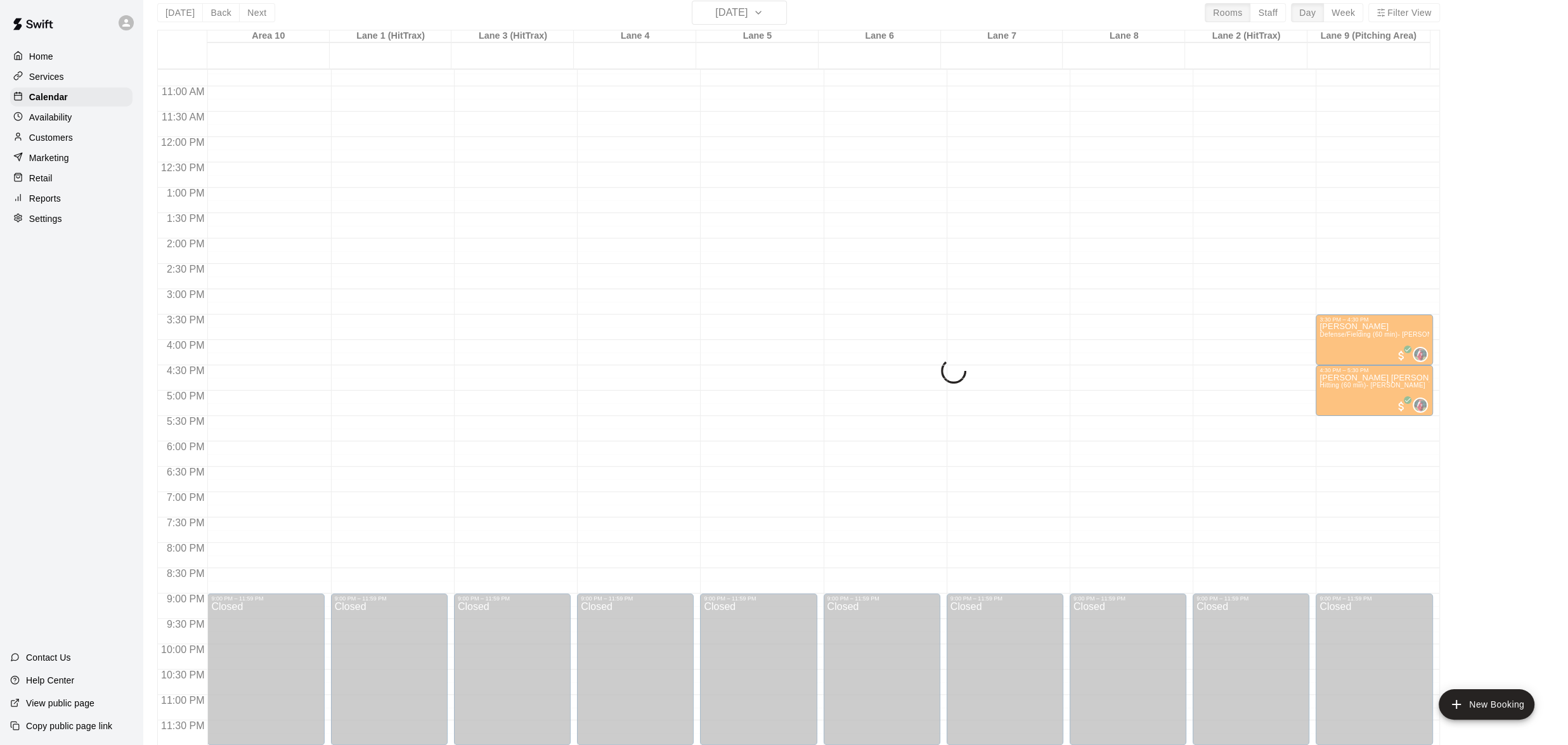
click at [784, 98] on button "15" at bounding box center [776, 92] width 17 height 12
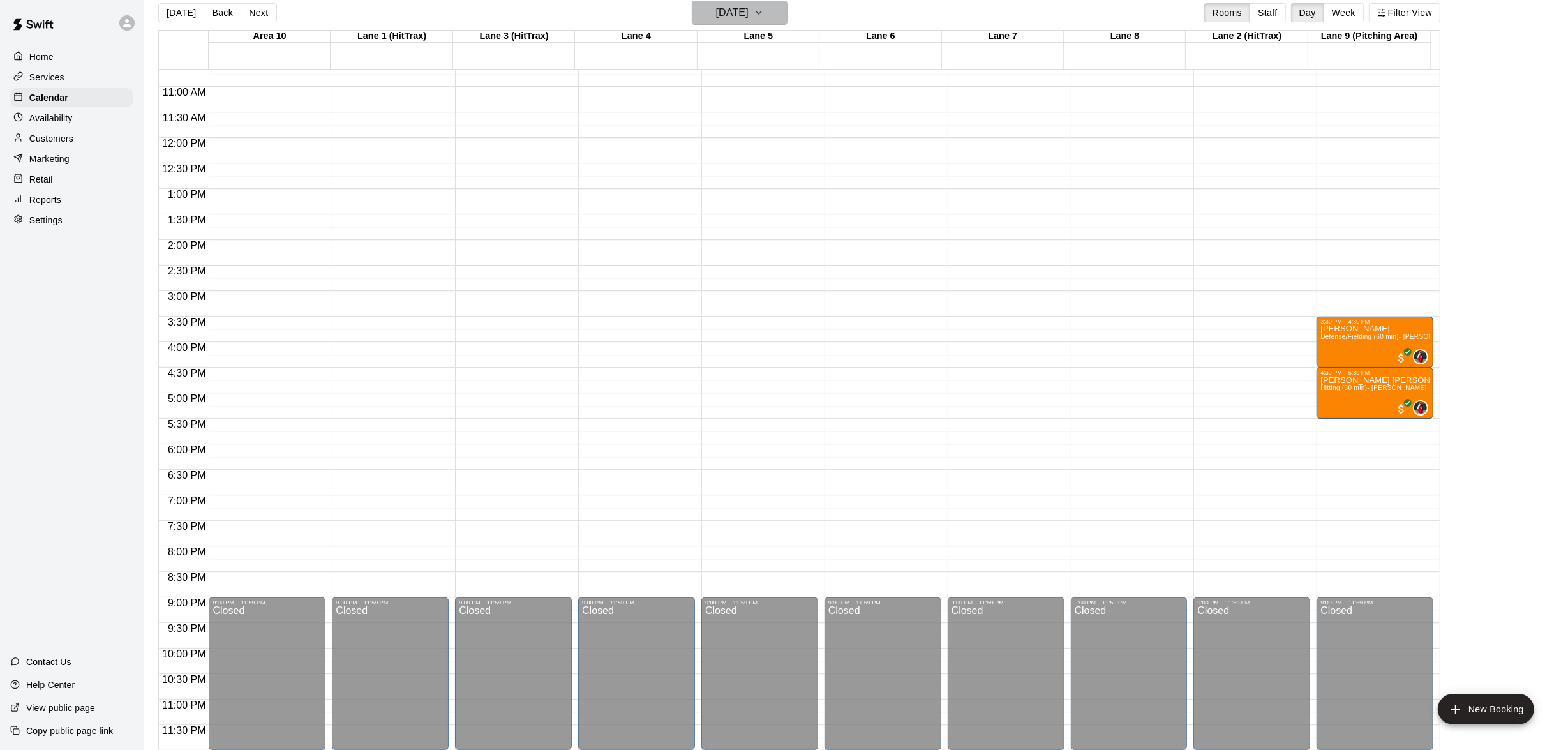
click at [764, 12] on icon "button" at bounding box center [758, 13] width 10 height 15
click at [814, 146] on button "16" at bounding box center [818, 145] width 23 height 23
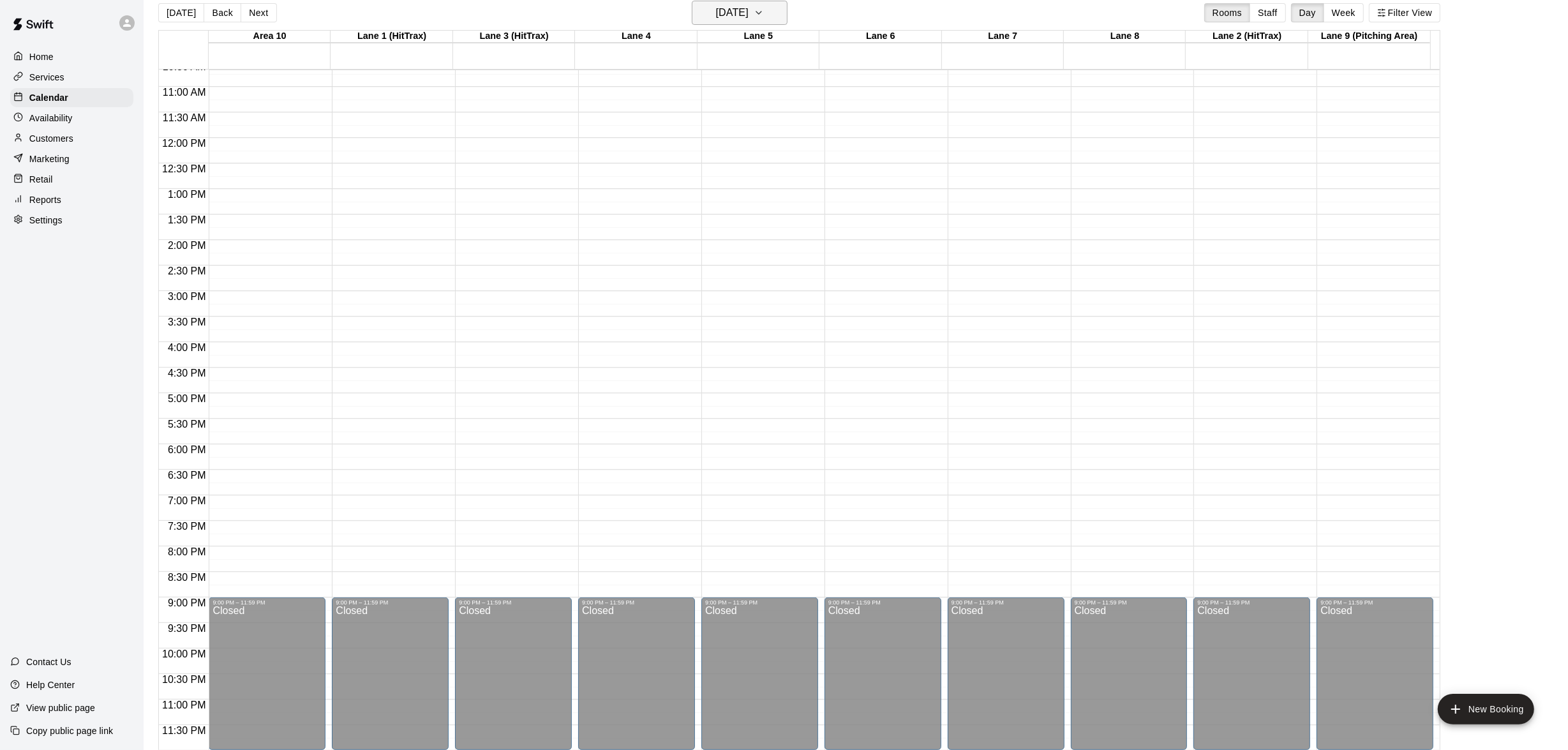
click at [764, 15] on icon "button" at bounding box center [758, 13] width 10 height 15
click at [686, 142] on button "11" at bounding box center [691, 145] width 23 height 23
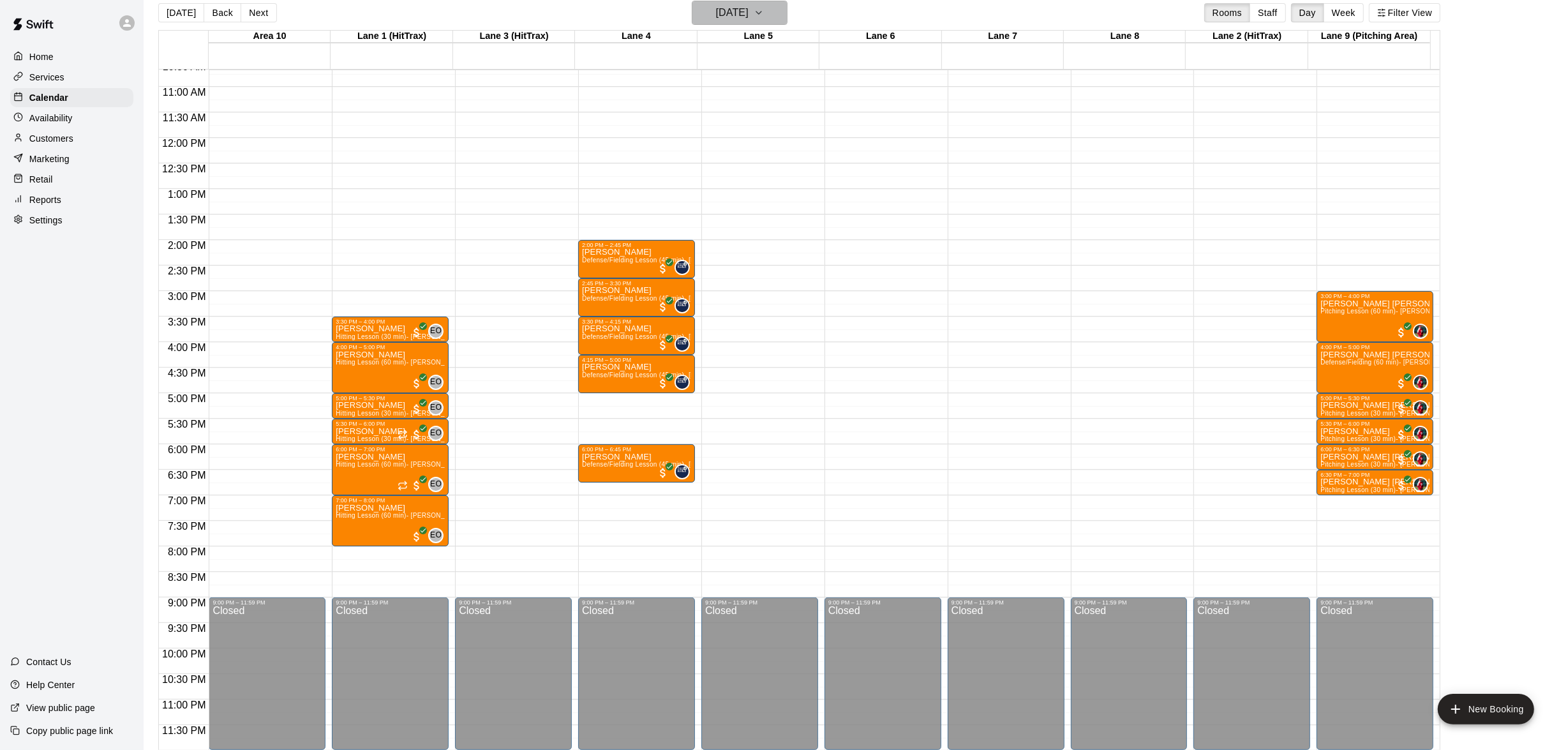
click at [764, 16] on icon "button" at bounding box center [758, 13] width 10 height 15
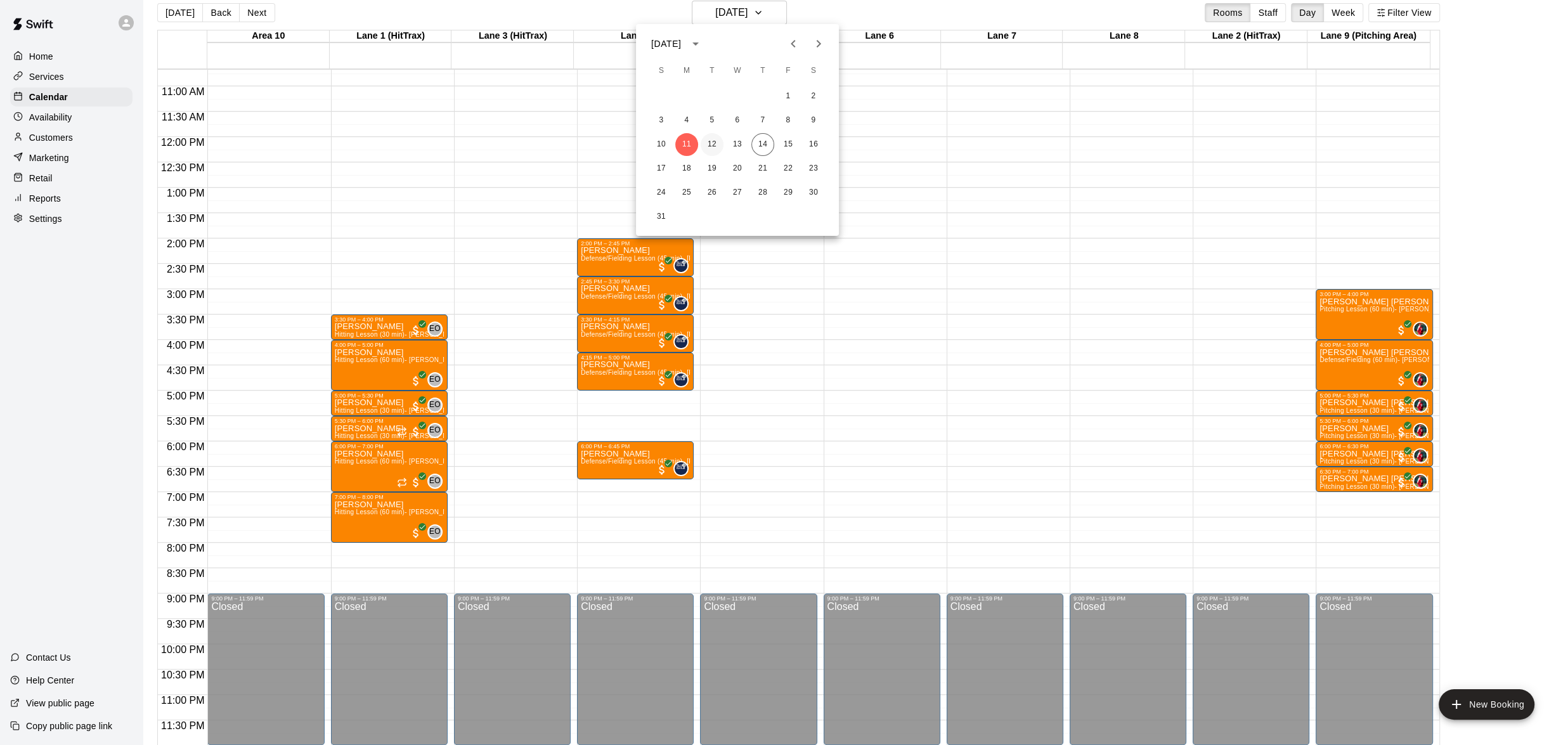
click at [708, 145] on button "12" at bounding box center [712, 144] width 23 height 23
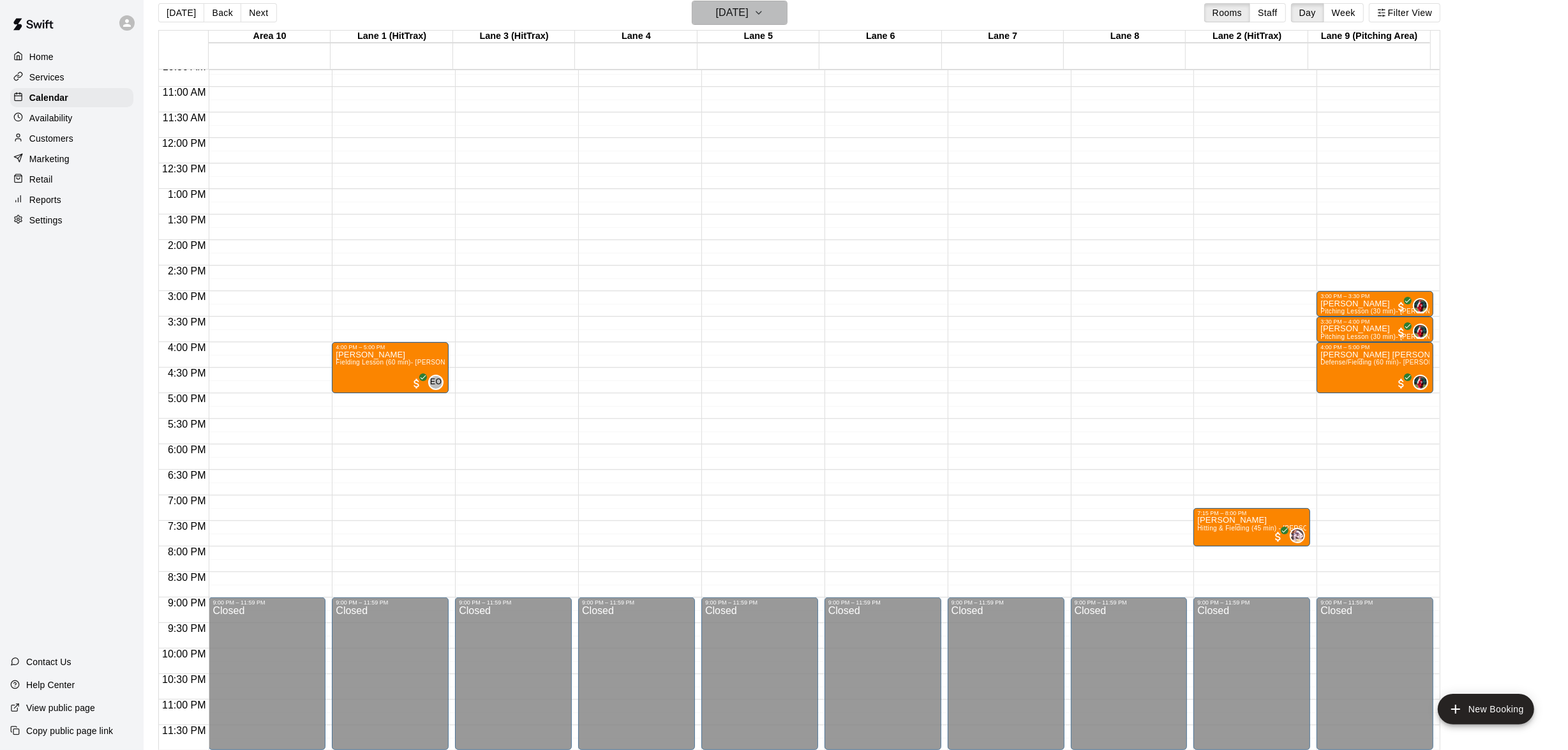
click at [764, 16] on icon "button" at bounding box center [758, 13] width 10 height 15
click at [738, 146] on button "13" at bounding box center [742, 145] width 23 height 23
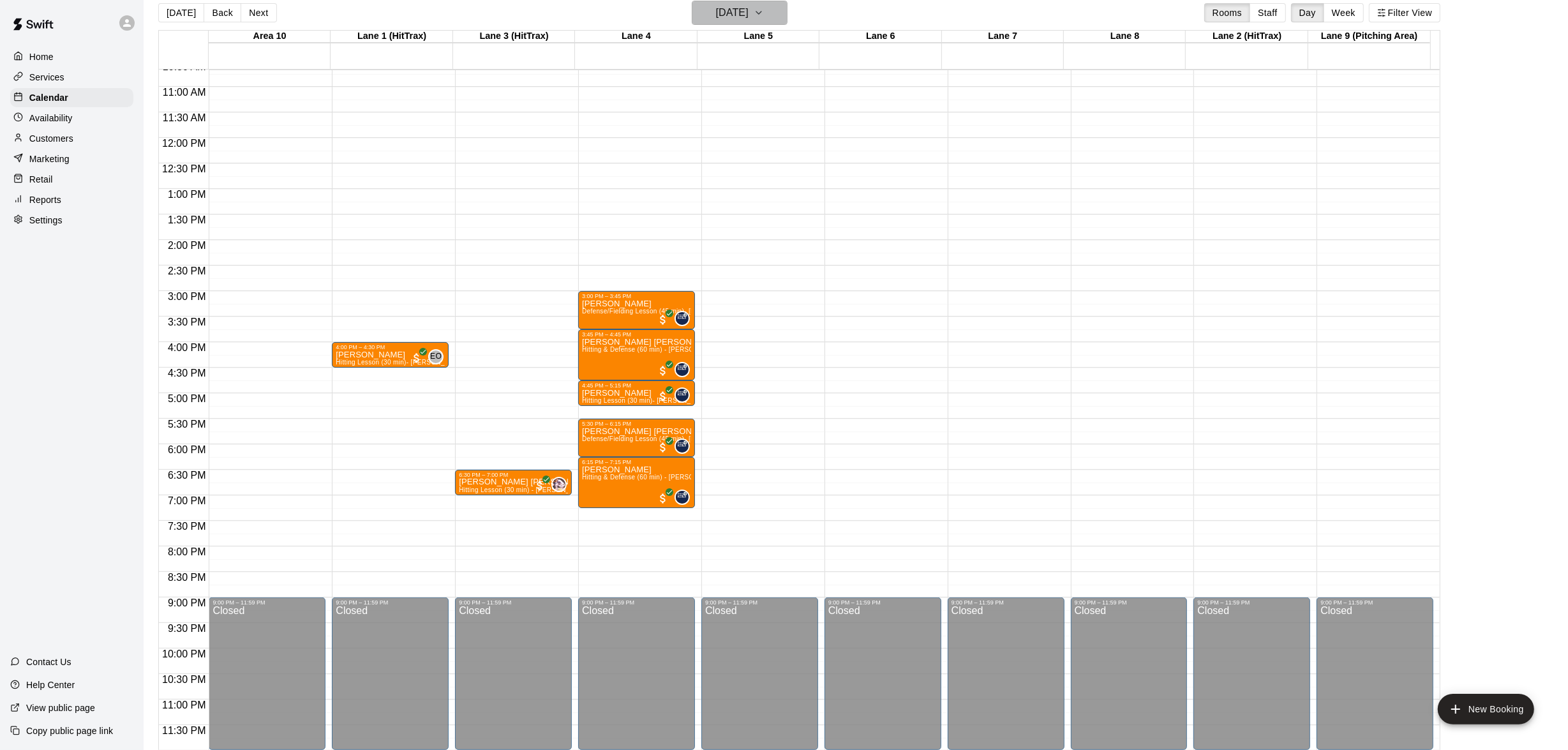
click at [764, 8] on icon "button" at bounding box center [758, 13] width 10 height 15
click at [775, 142] on button "14" at bounding box center [768, 145] width 23 height 23
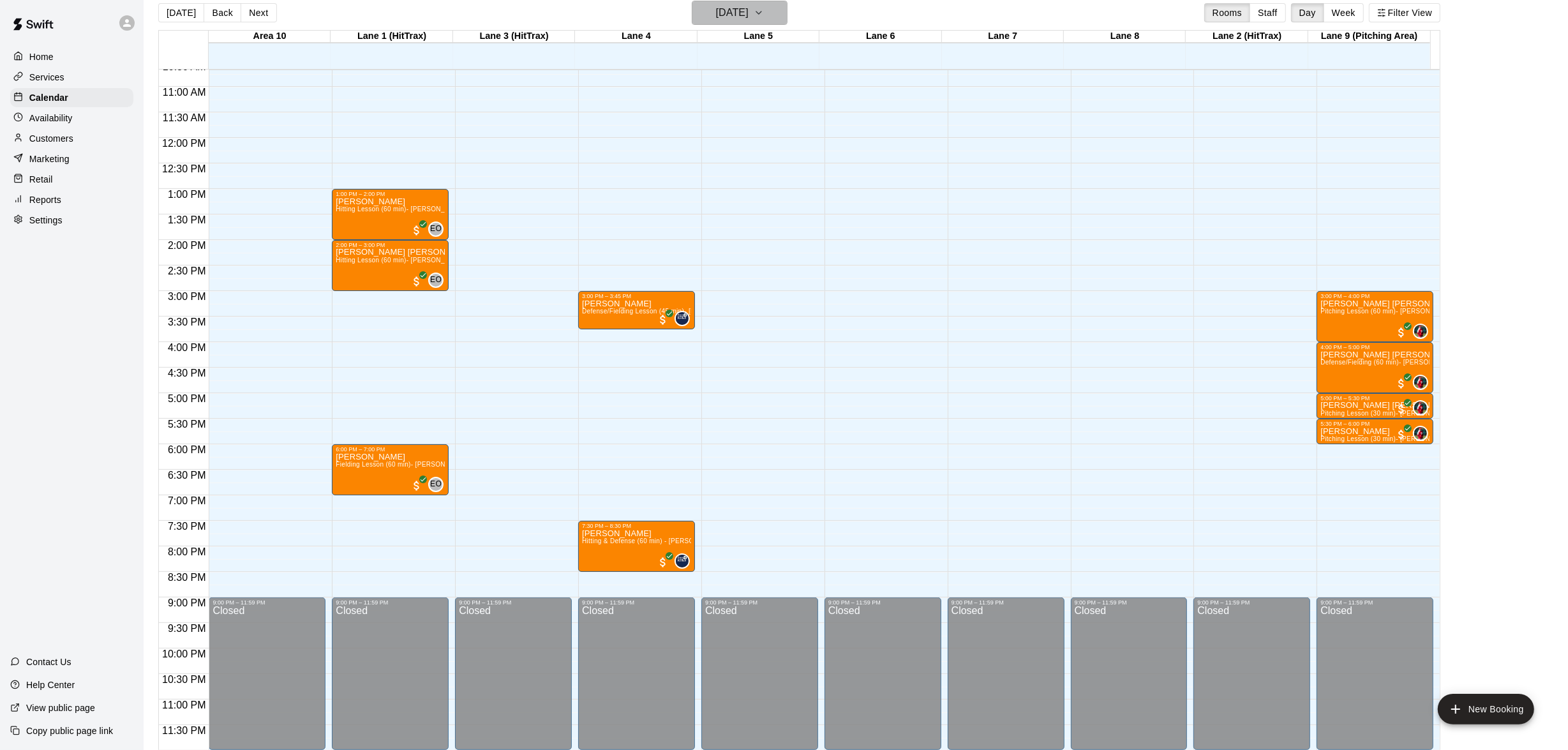
click at [764, 9] on icon "button" at bounding box center [758, 13] width 10 height 15
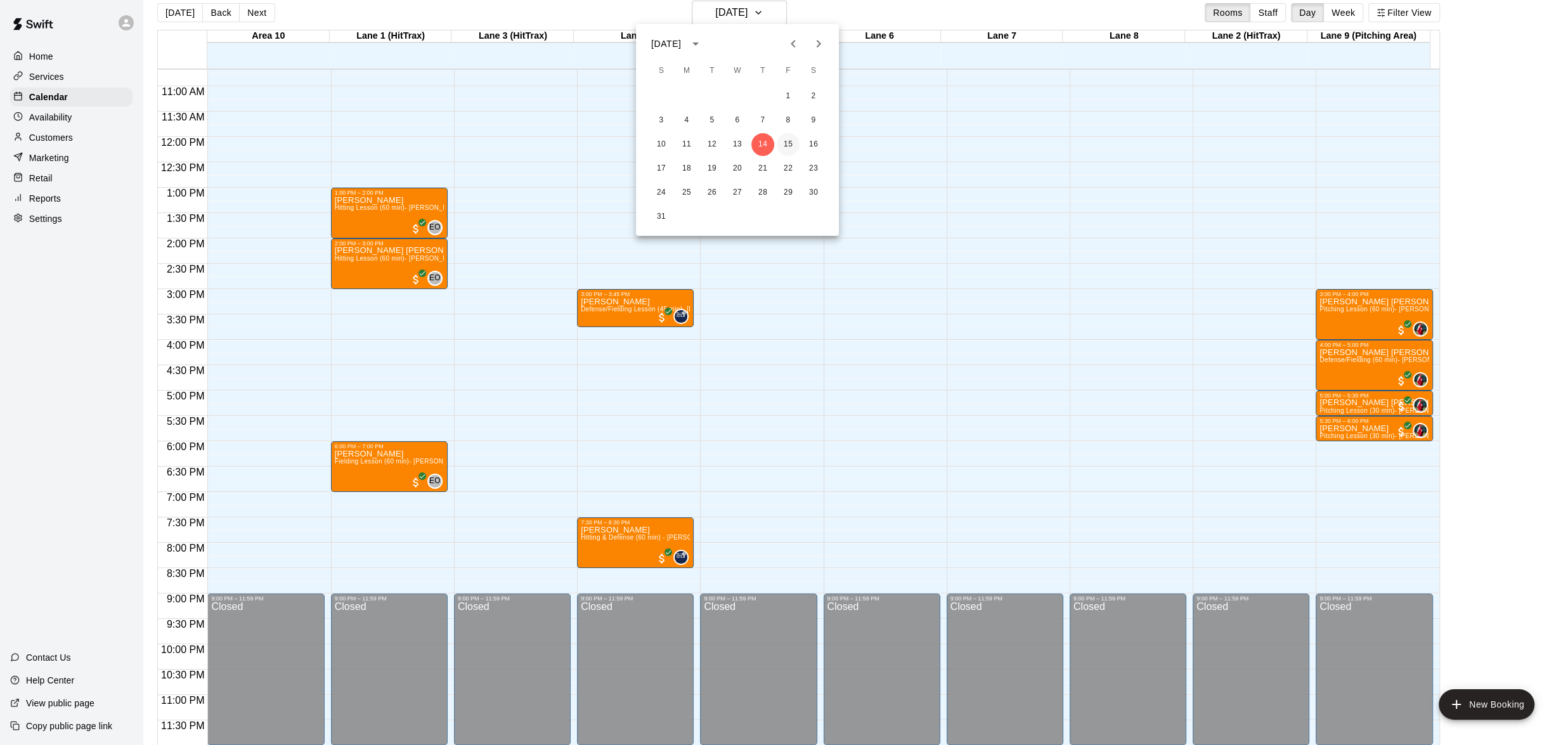
click at [789, 142] on button "15" at bounding box center [788, 144] width 23 height 23
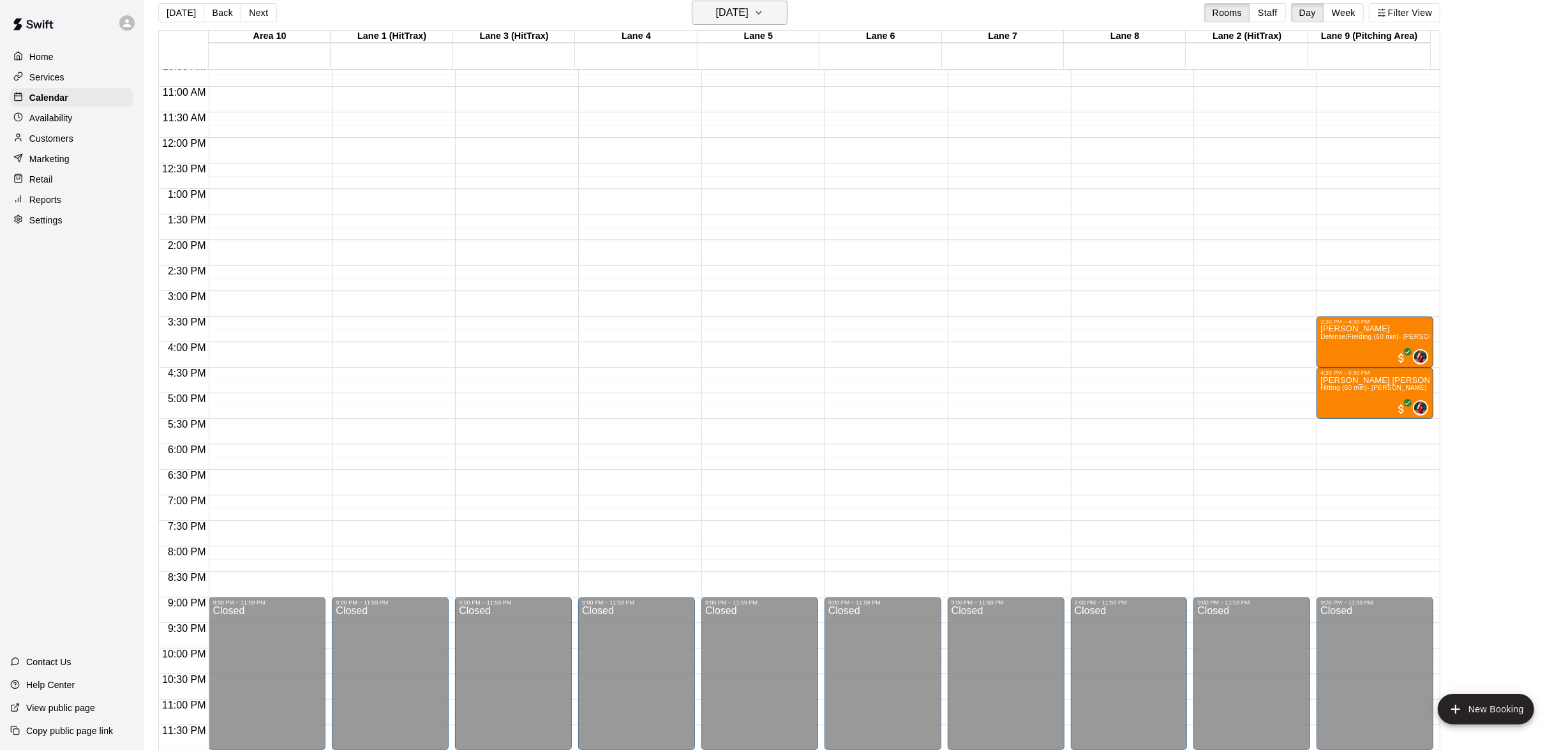
click at [764, 12] on icon "button" at bounding box center [758, 13] width 10 height 15
click at [53, 56] on div at bounding box center [789, 374] width 1578 height 749
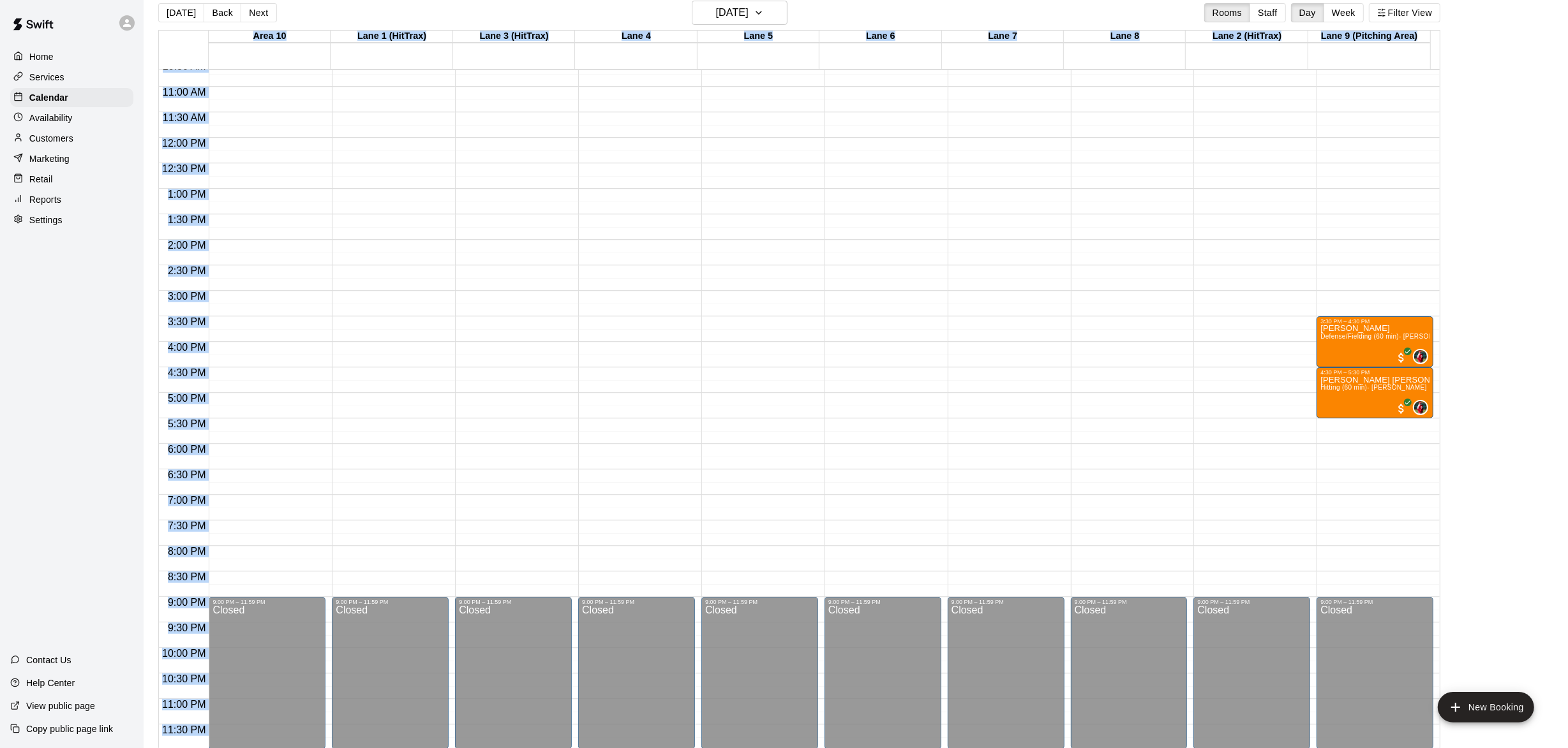
click at [53, 56] on div "Home" at bounding box center [71, 57] width 123 height 19
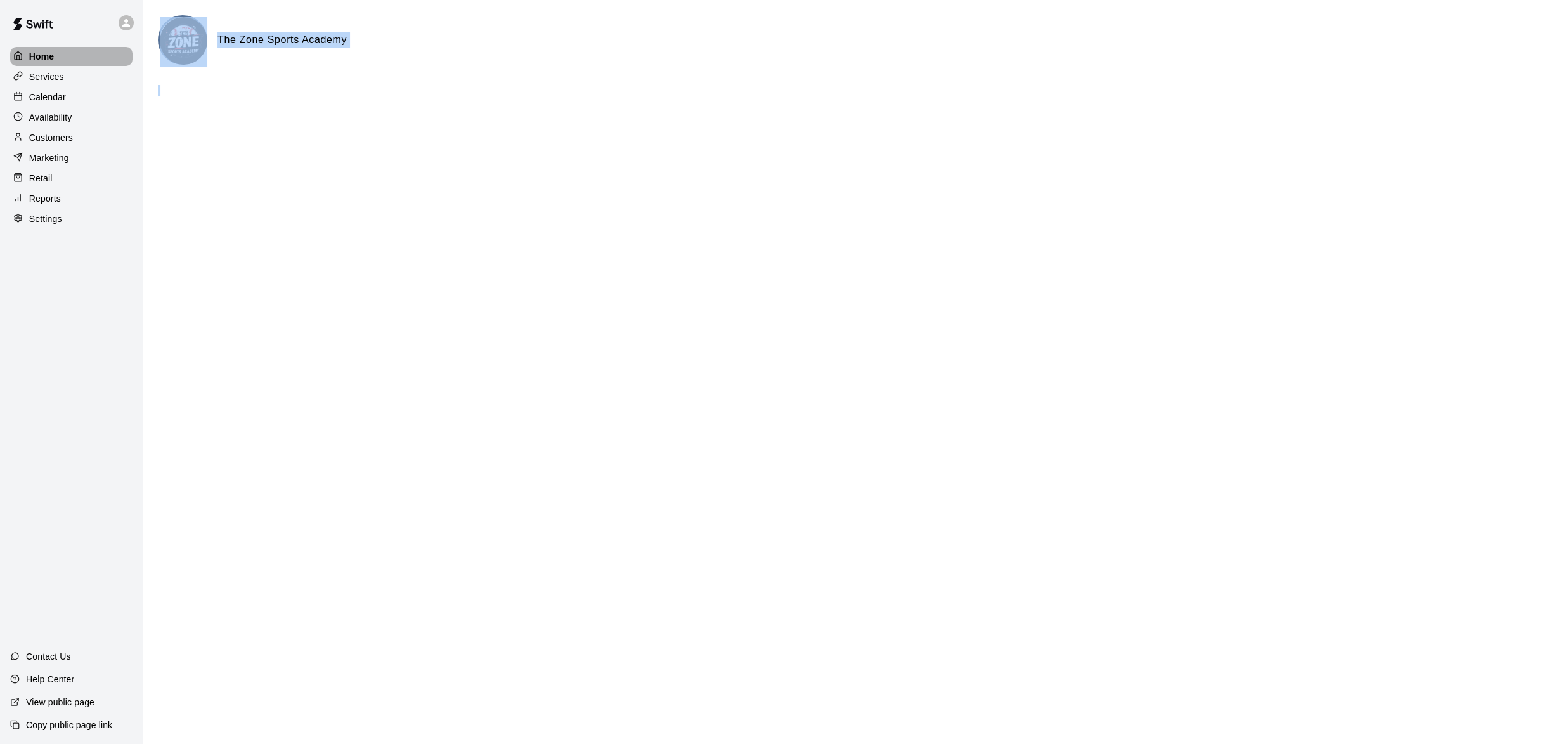
click at [67, 50] on div "Home" at bounding box center [71, 56] width 123 height 19
click at [56, 52] on div "Home" at bounding box center [71, 56] width 123 height 19
click at [52, 51] on p "Home" at bounding box center [42, 56] width 26 height 12
click at [51, 101] on p "Calendar" at bounding box center [48, 96] width 37 height 12
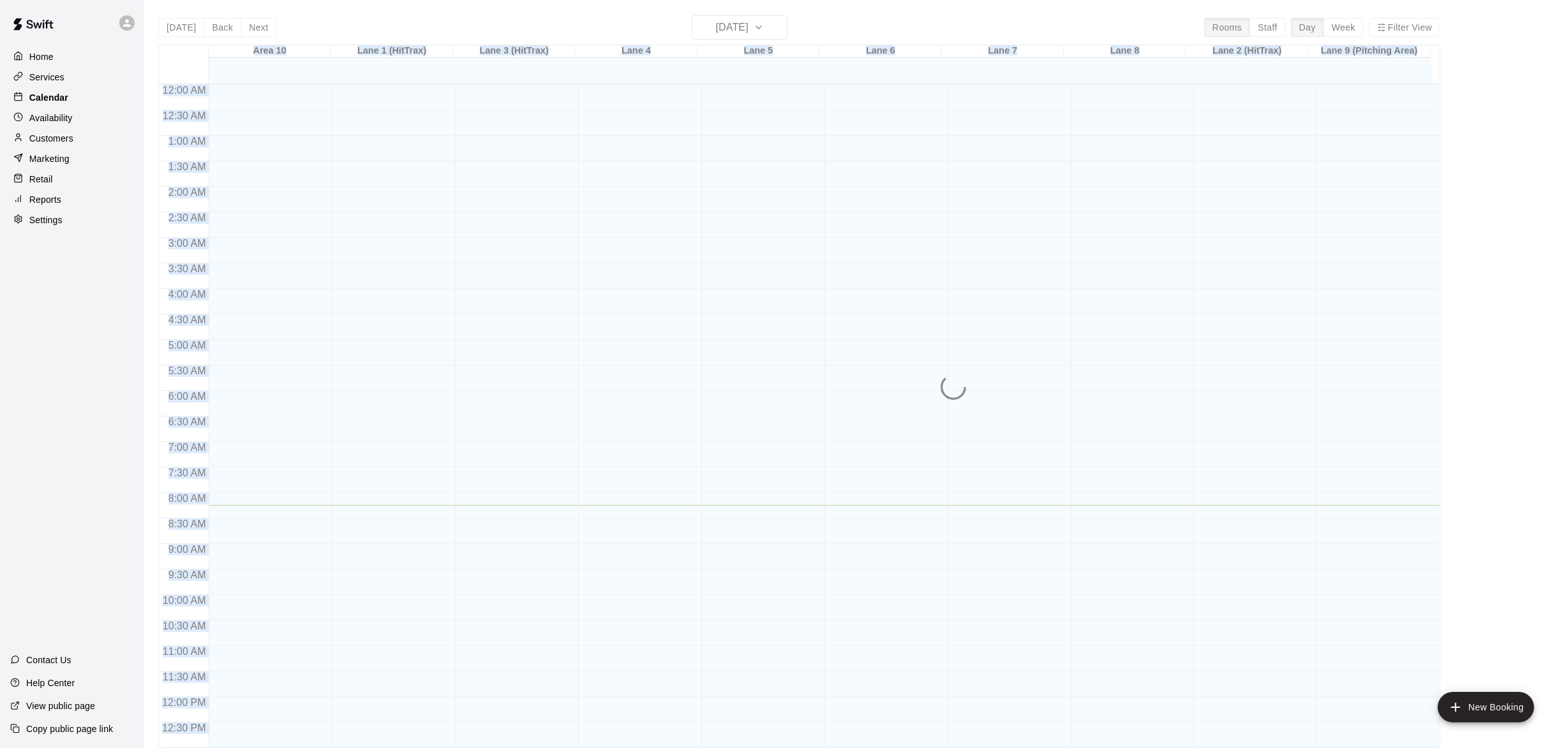
scroll to position [421, 0]
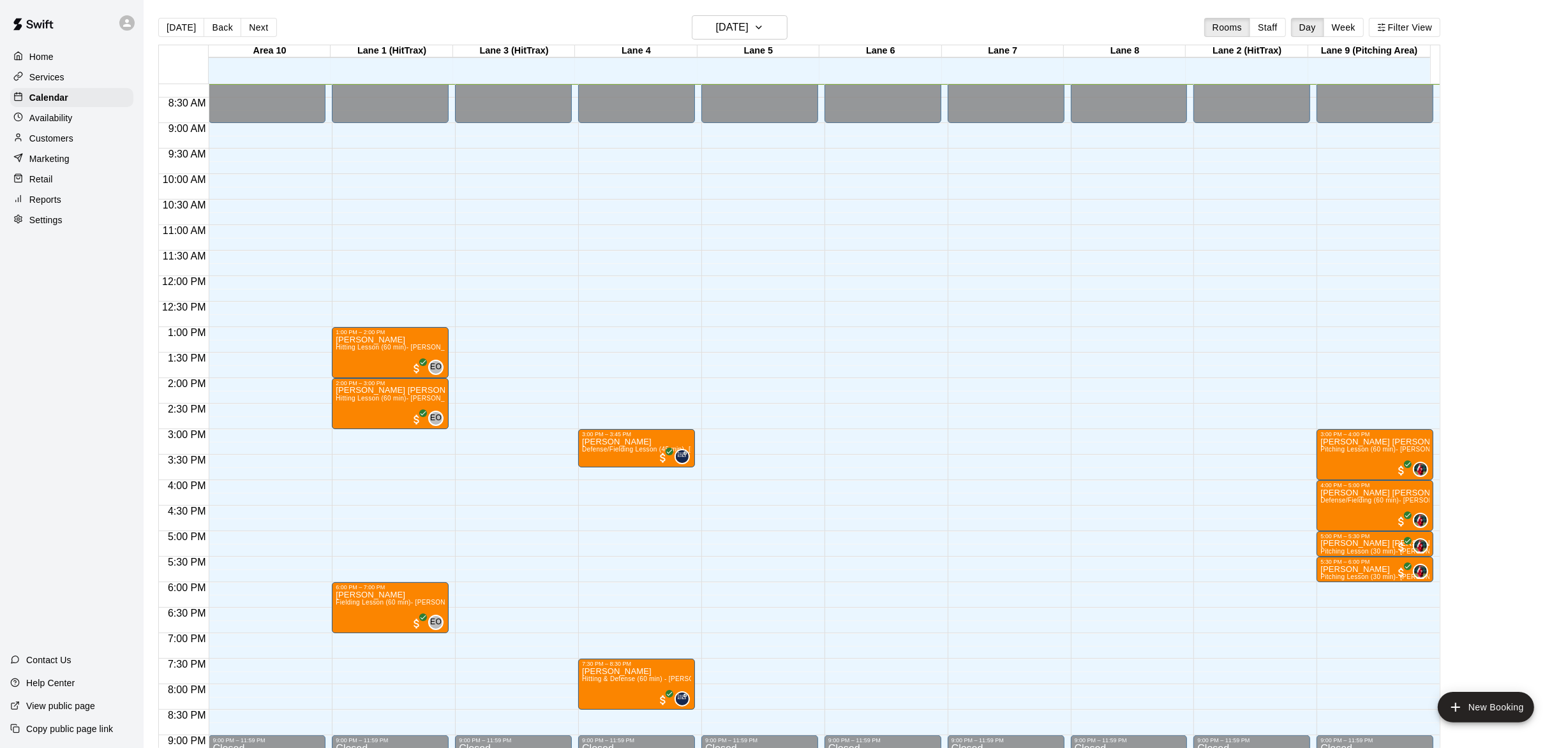
click at [476, 18] on div "[DATE] Back [DATE][DATE] Rooms Staff Day Week Filter View" at bounding box center [799, 30] width 1282 height 30
click at [52, 55] on p "Home" at bounding box center [42, 56] width 24 height 13
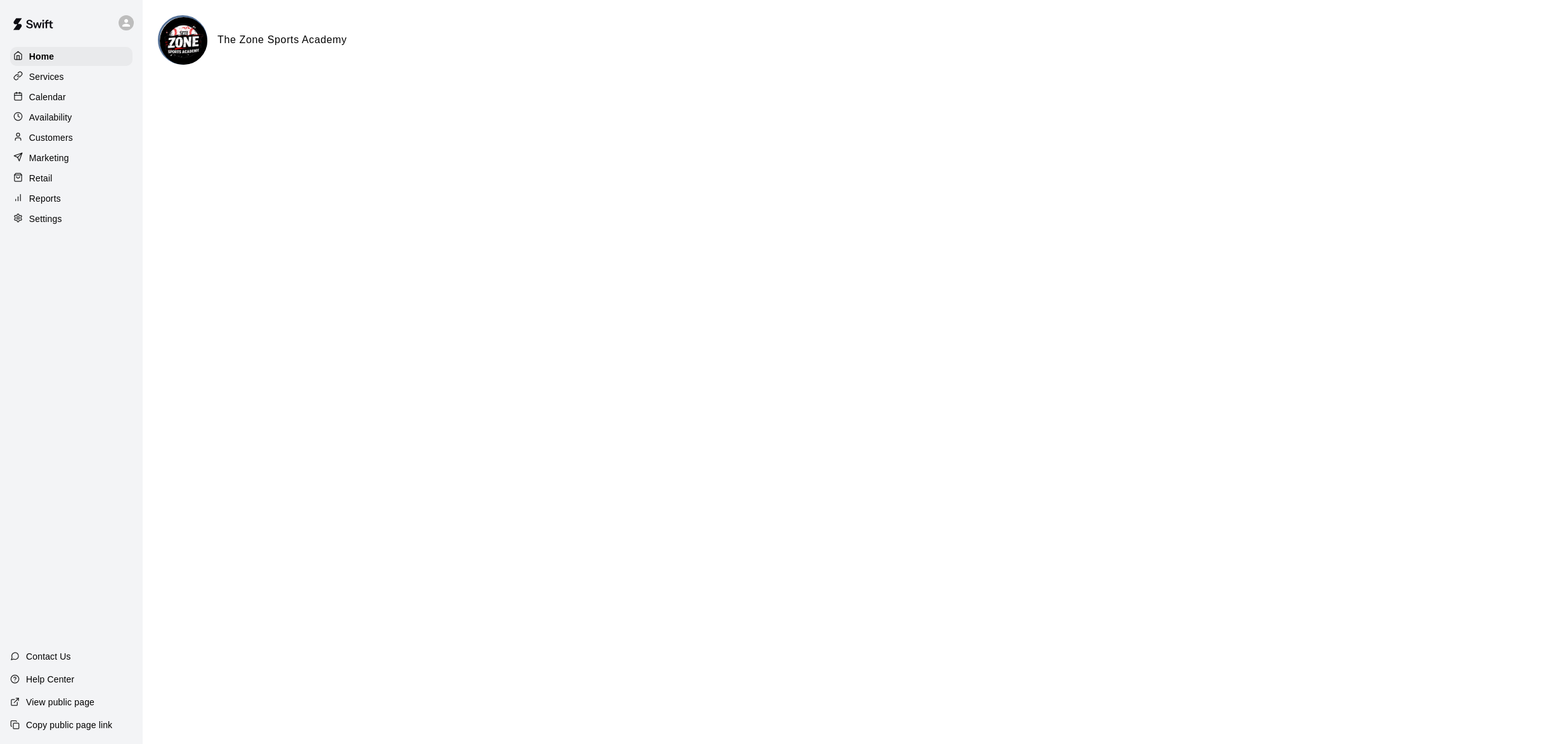
click at [57, 127] on div "Availability" at bounding box center [71, 117] width 123 height 19
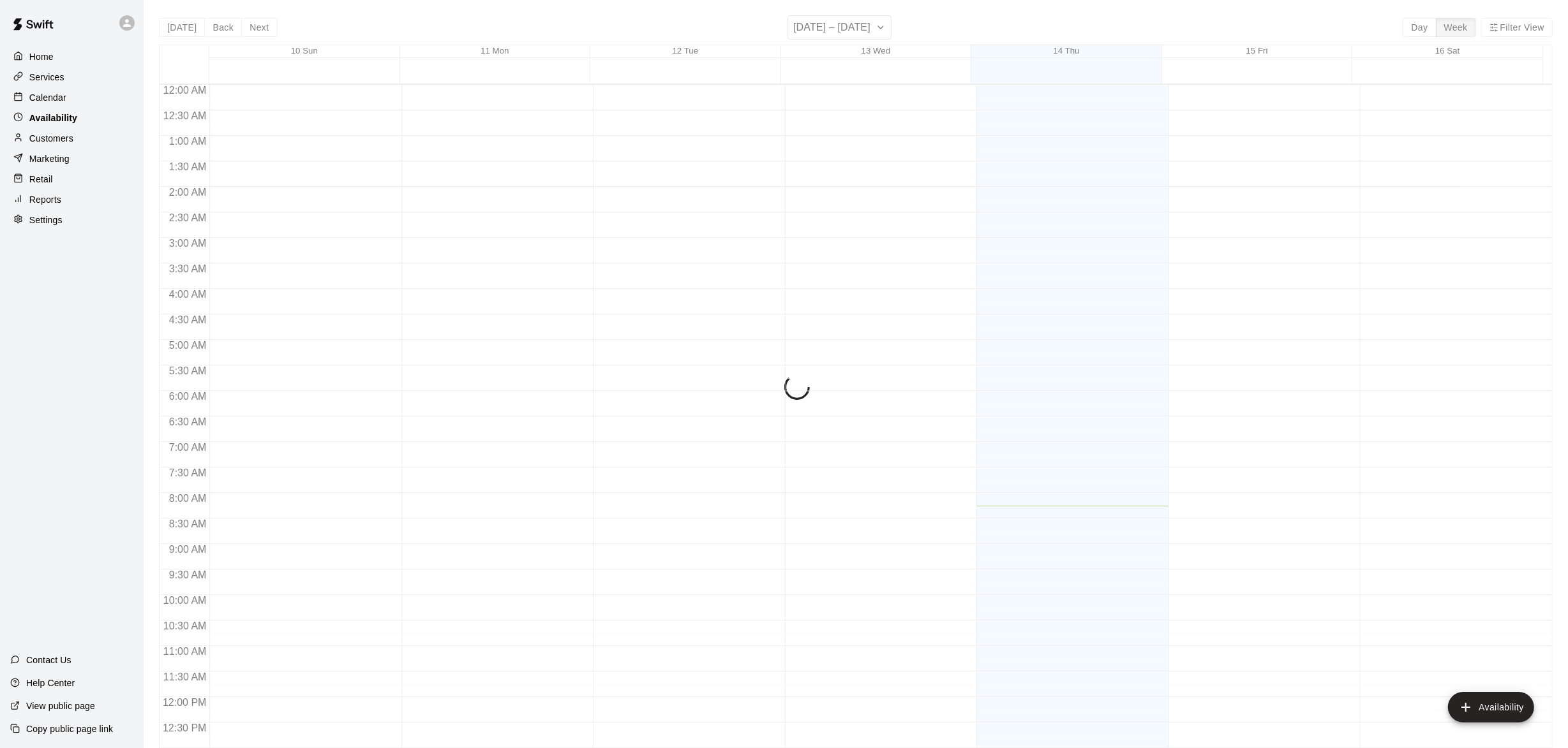
scroll to position [421, 0]
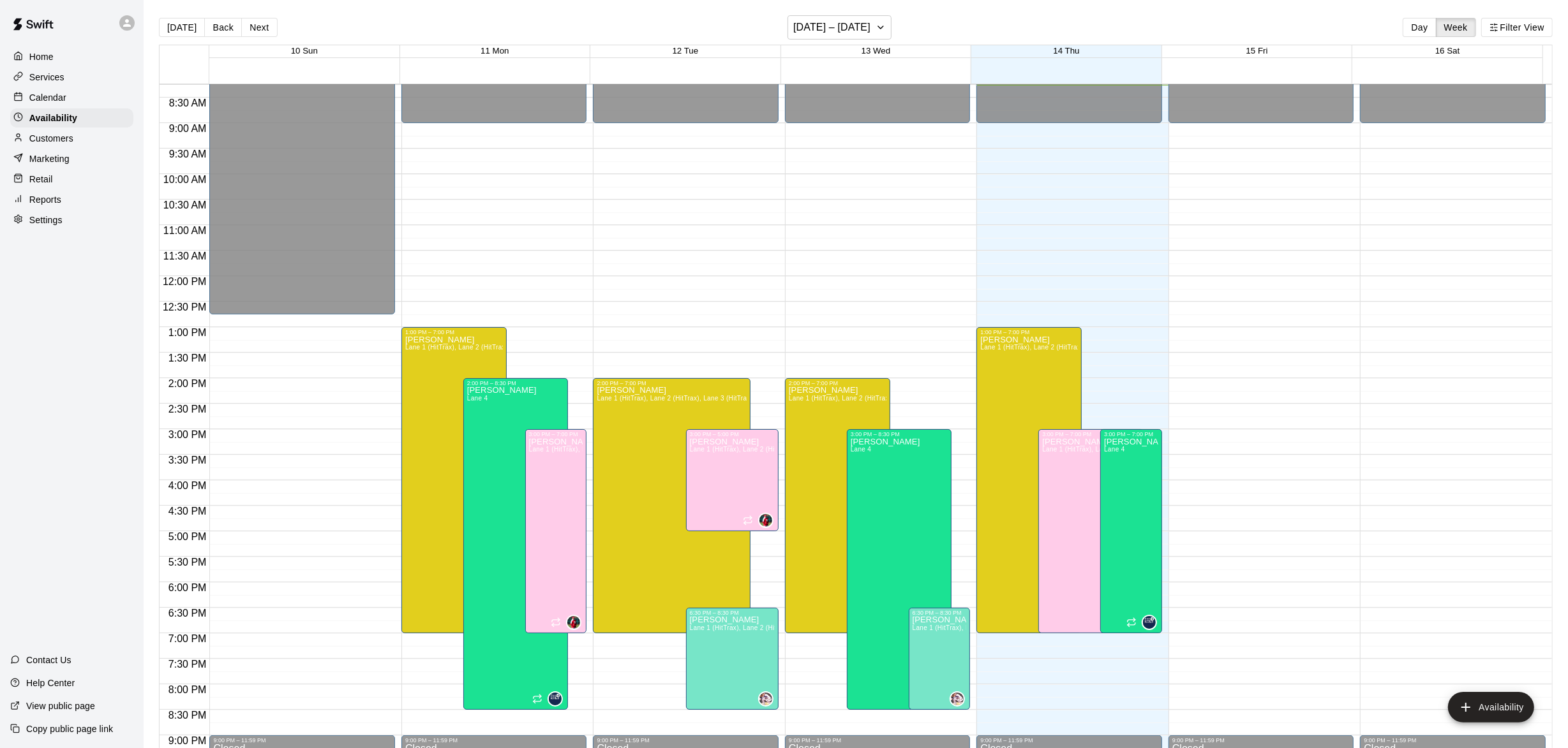
click at [35, 62] on p "Home" at bounding box center [42, 56] width 24 height 13
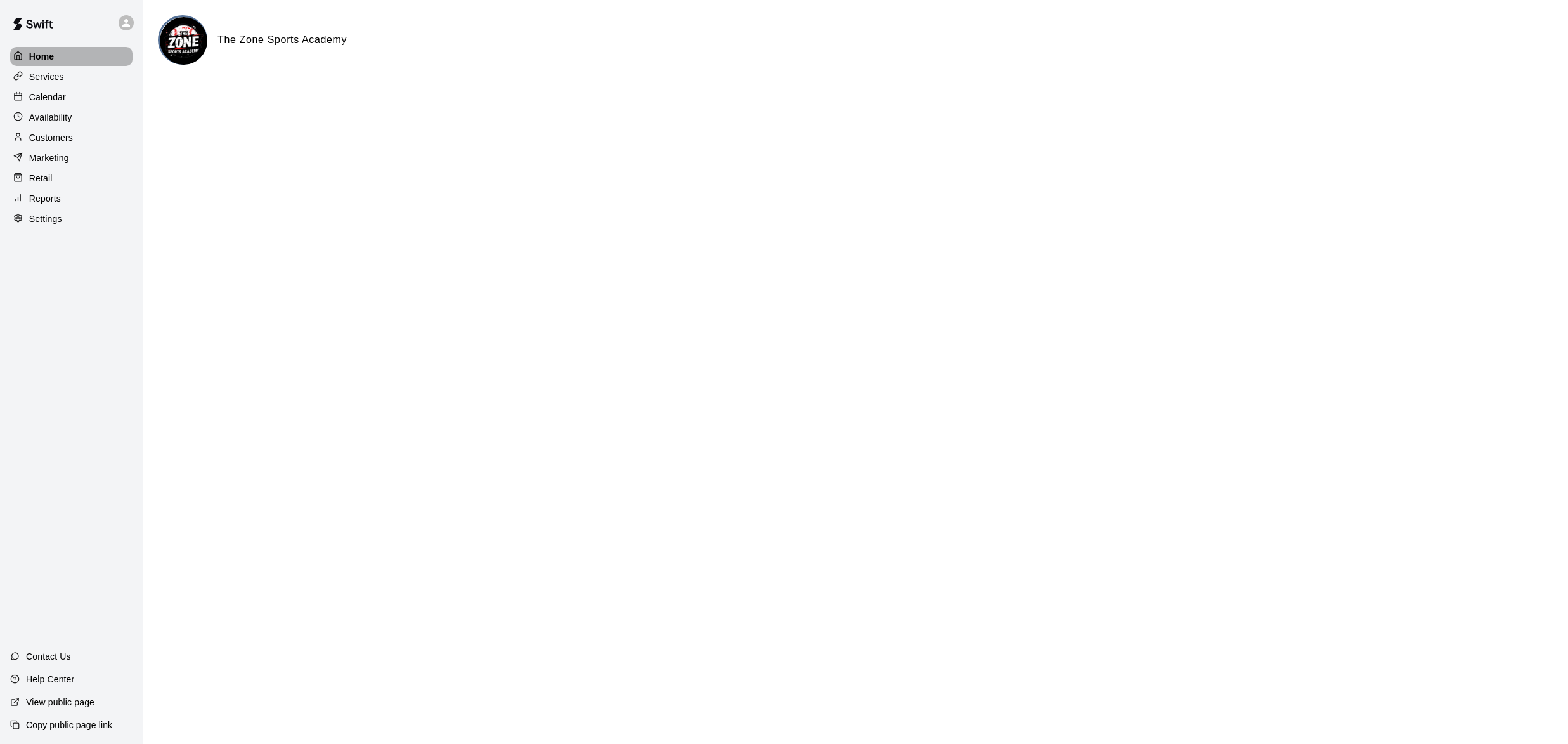
click at [67, 55] on div "Home" at bounding box center [71, 56] width 123 height 19
click at [57, 111] on div "Availability" at bounding box center [71, 117] width 123 height 19
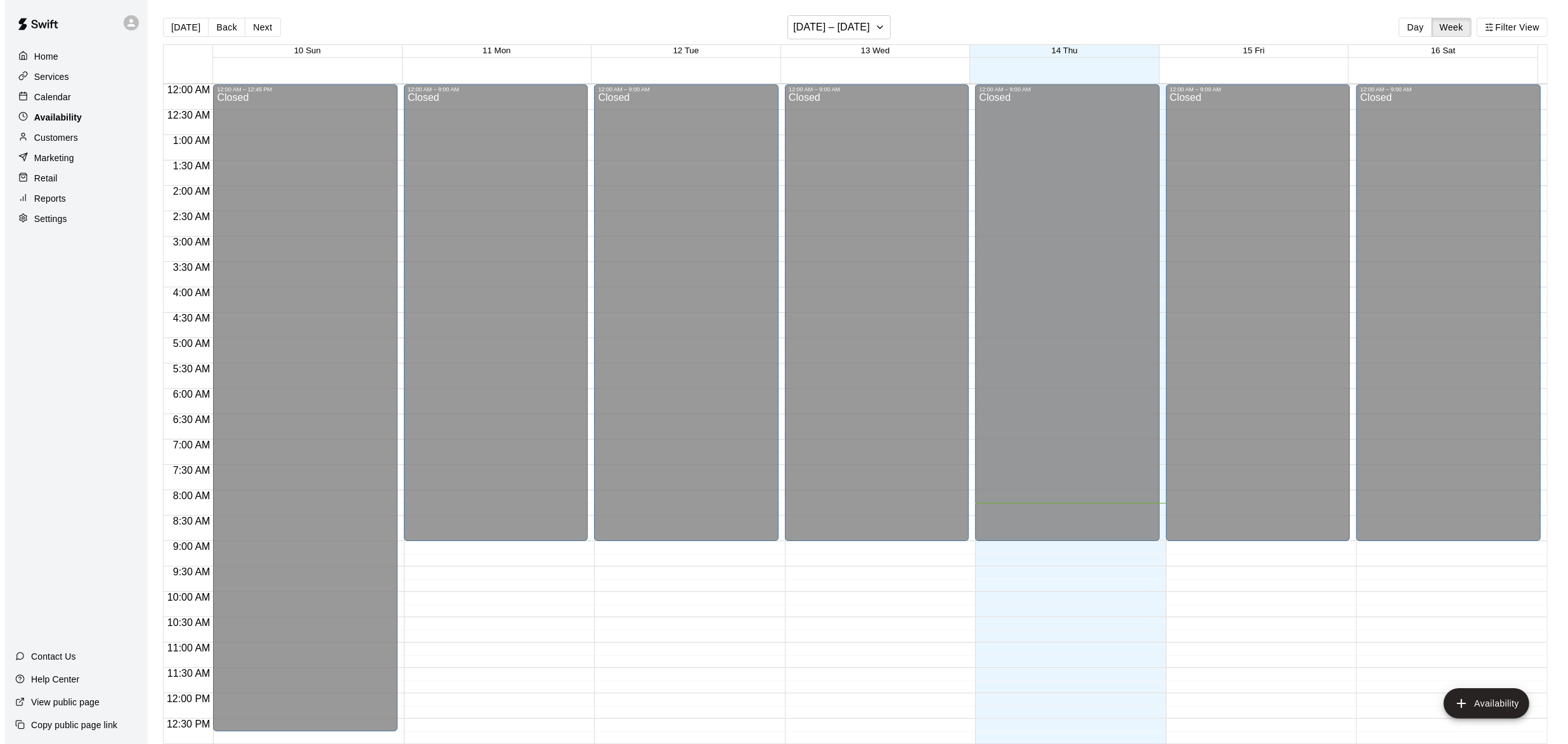
scroll to position [419, 0]
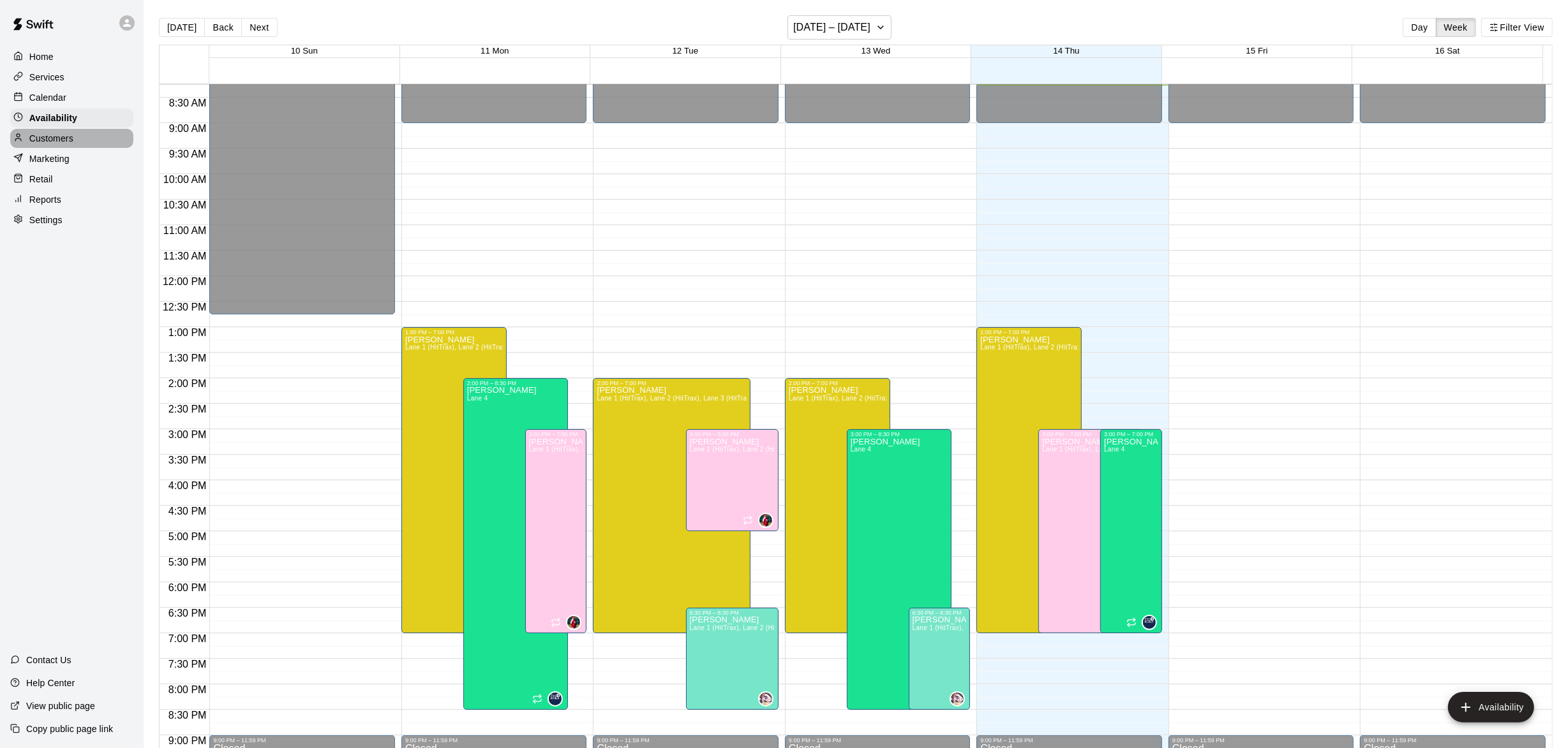
click at [61, 144] on p "Customers" at bounding box center [51, 138] width 44 height 13
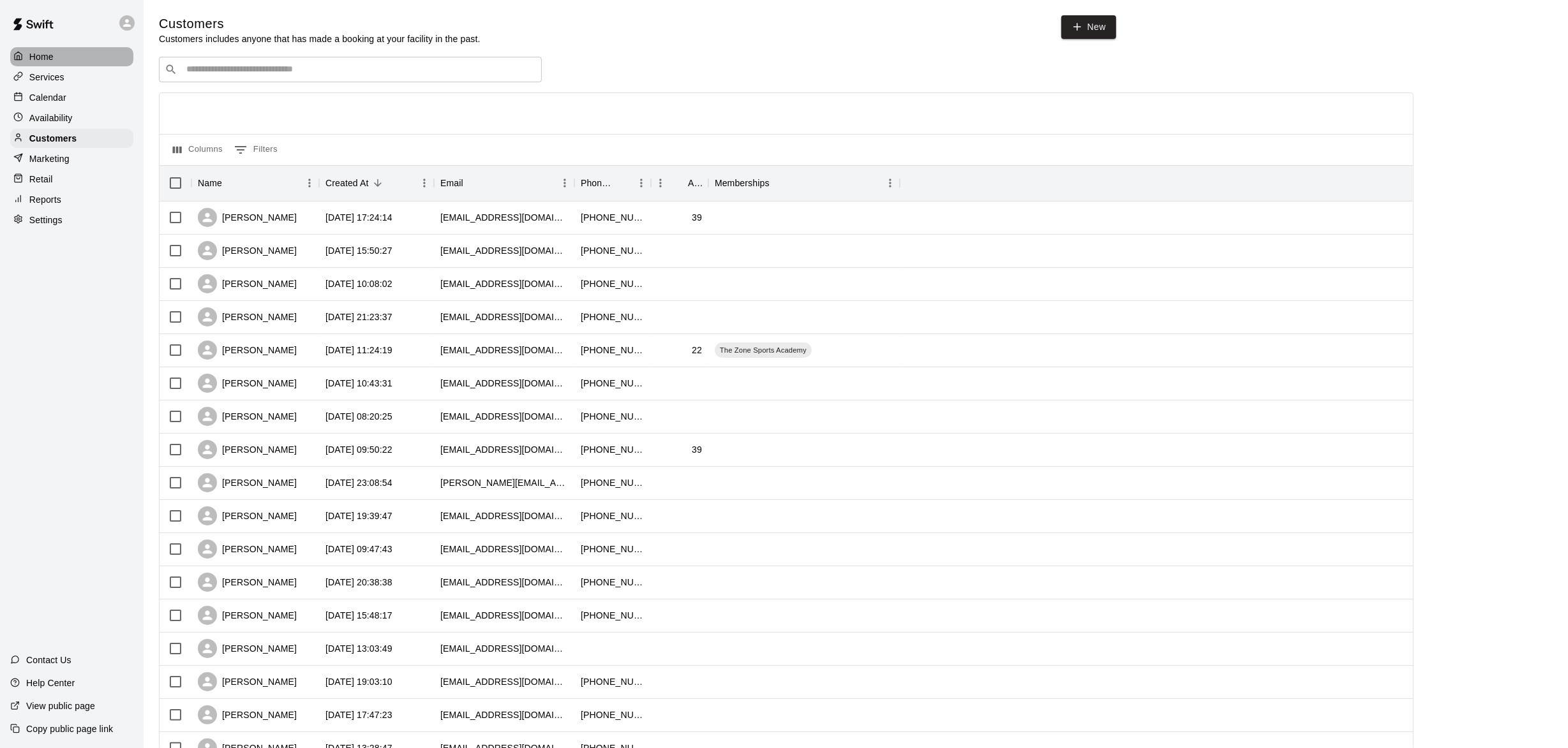
click at [48, 59] on p "Home" at bounding box center [42, 56] width 24 height 13
